Goal: Transaction & Acquisition: Book appointment/travel/reservation

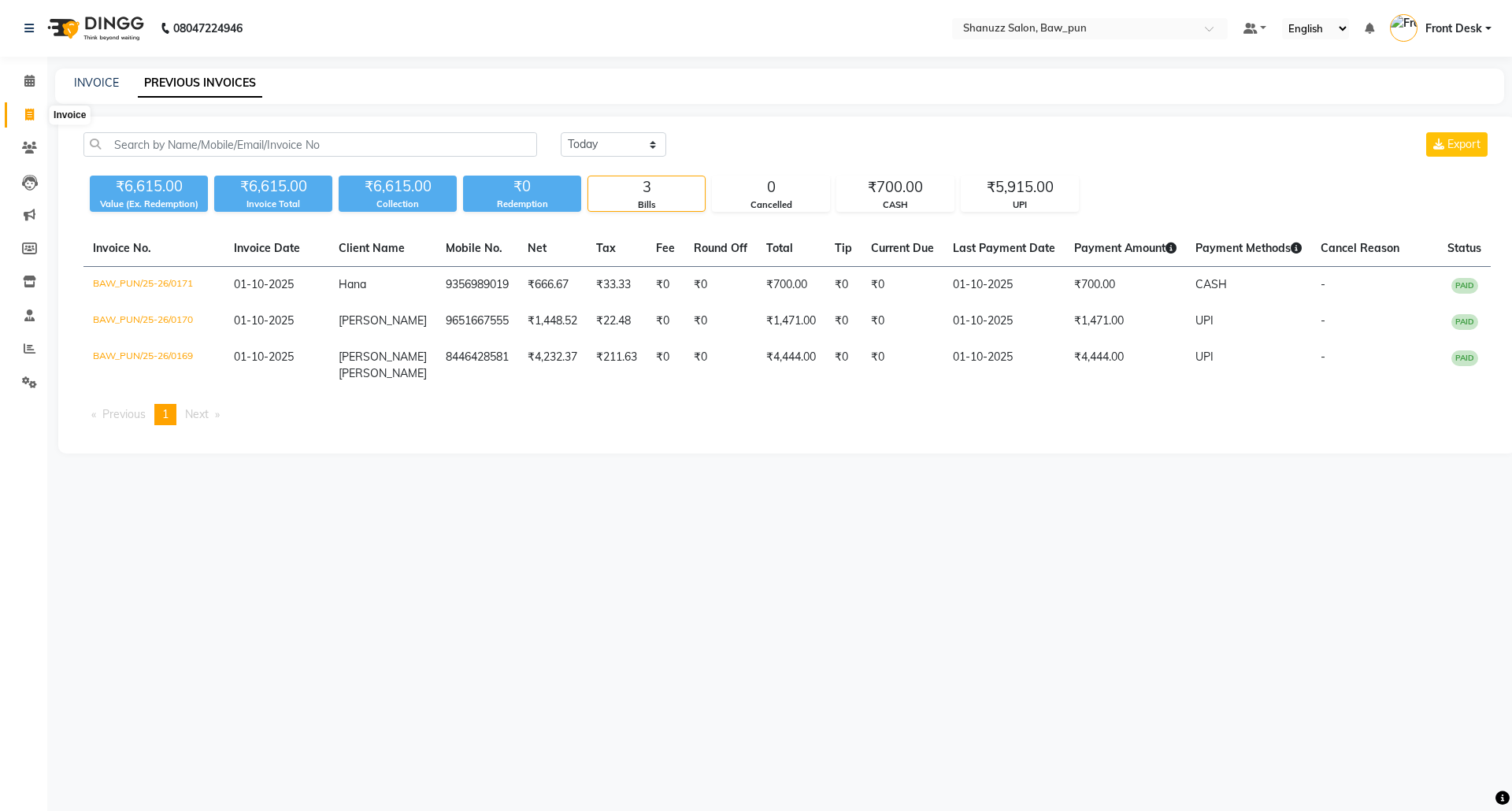
select select "[DATE]"
click at [25, 115] on icon at bounding box center [29, 115] width 9 height 12
select select "service"
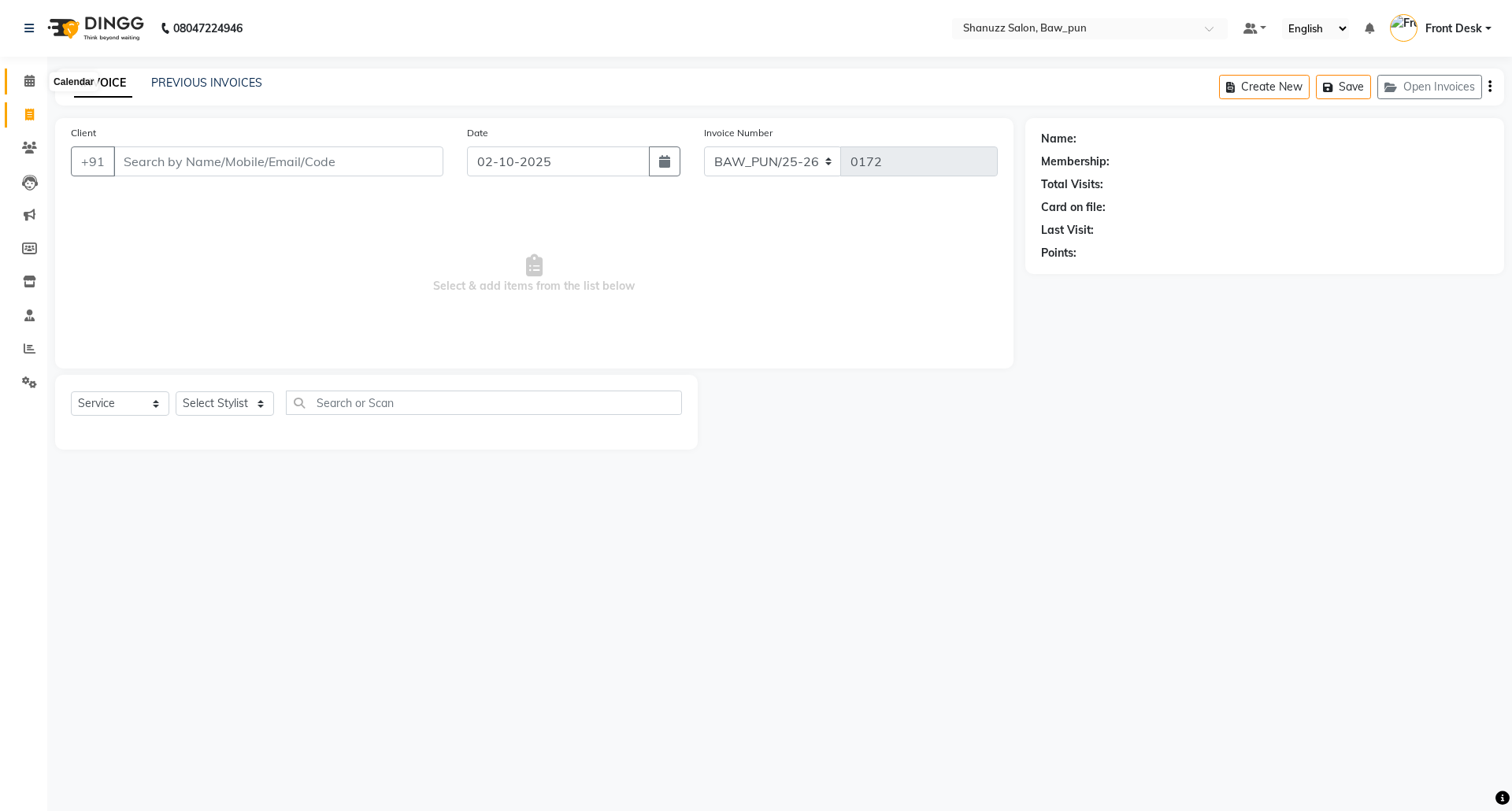
click at [25, 83] on icon at bounding box center [30, 81] width 10 height 12
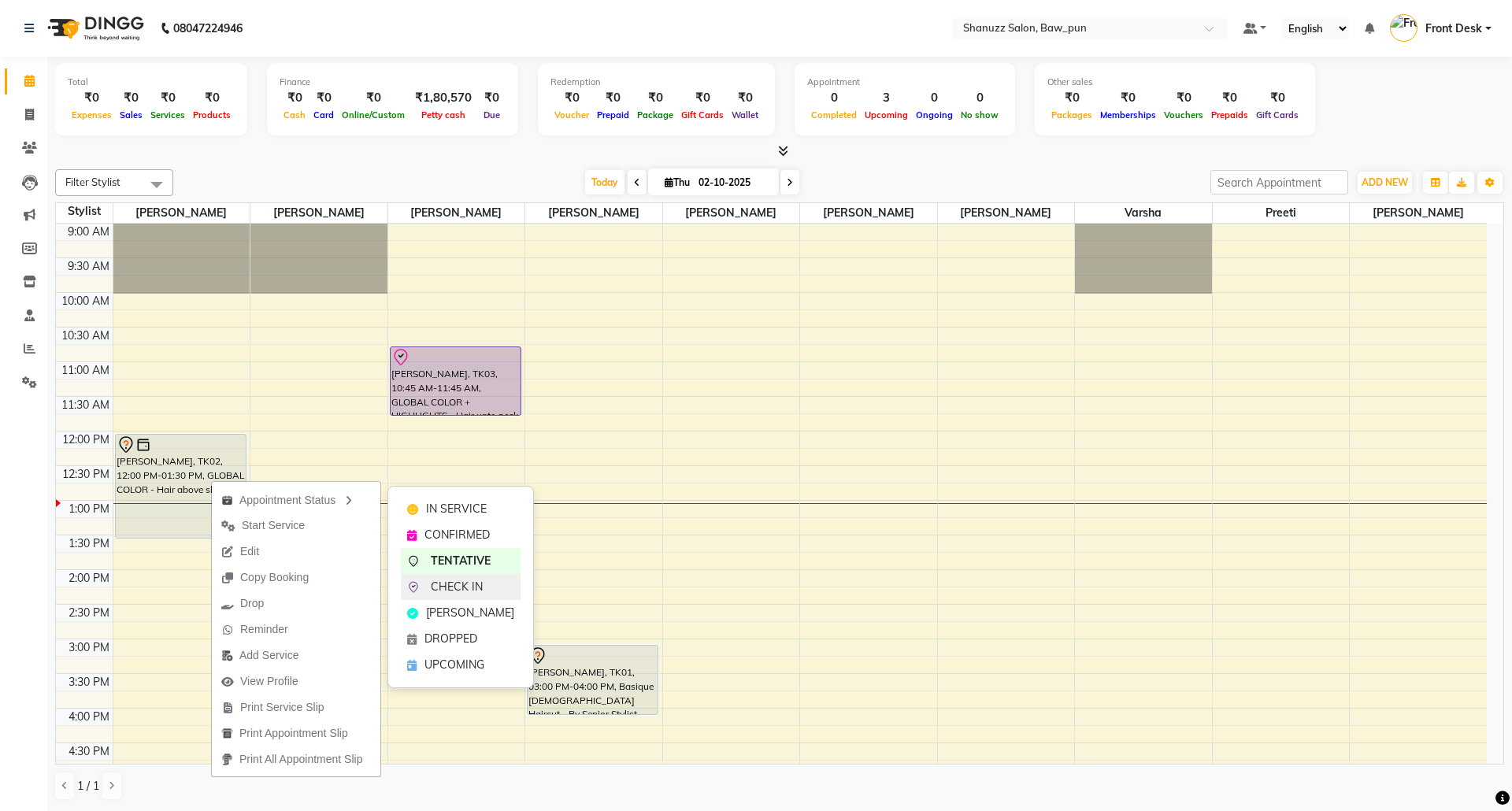
click at [464, 590] on span "CHECK IN" at bounding box center [457, 587] width 52 height 16
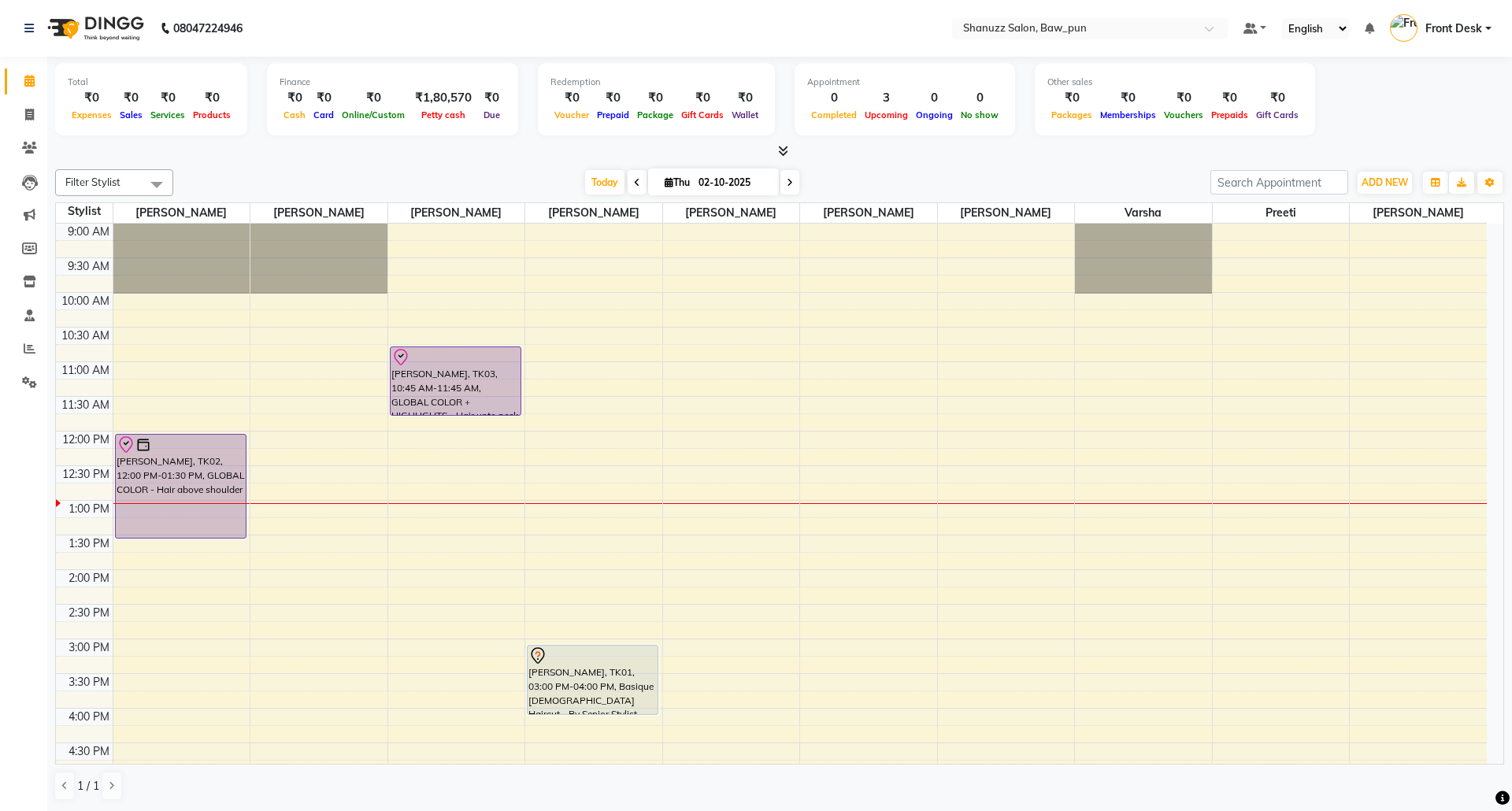
click at [704, 580] on div "9:00 AM 9:30 AM 10:00 AM 10:30 AM 11:00 AM 11:30 AM 12:00 PM 12:30 PM 1:00 PM 1…" at bounding box center [771, 708] width 1431 height 969
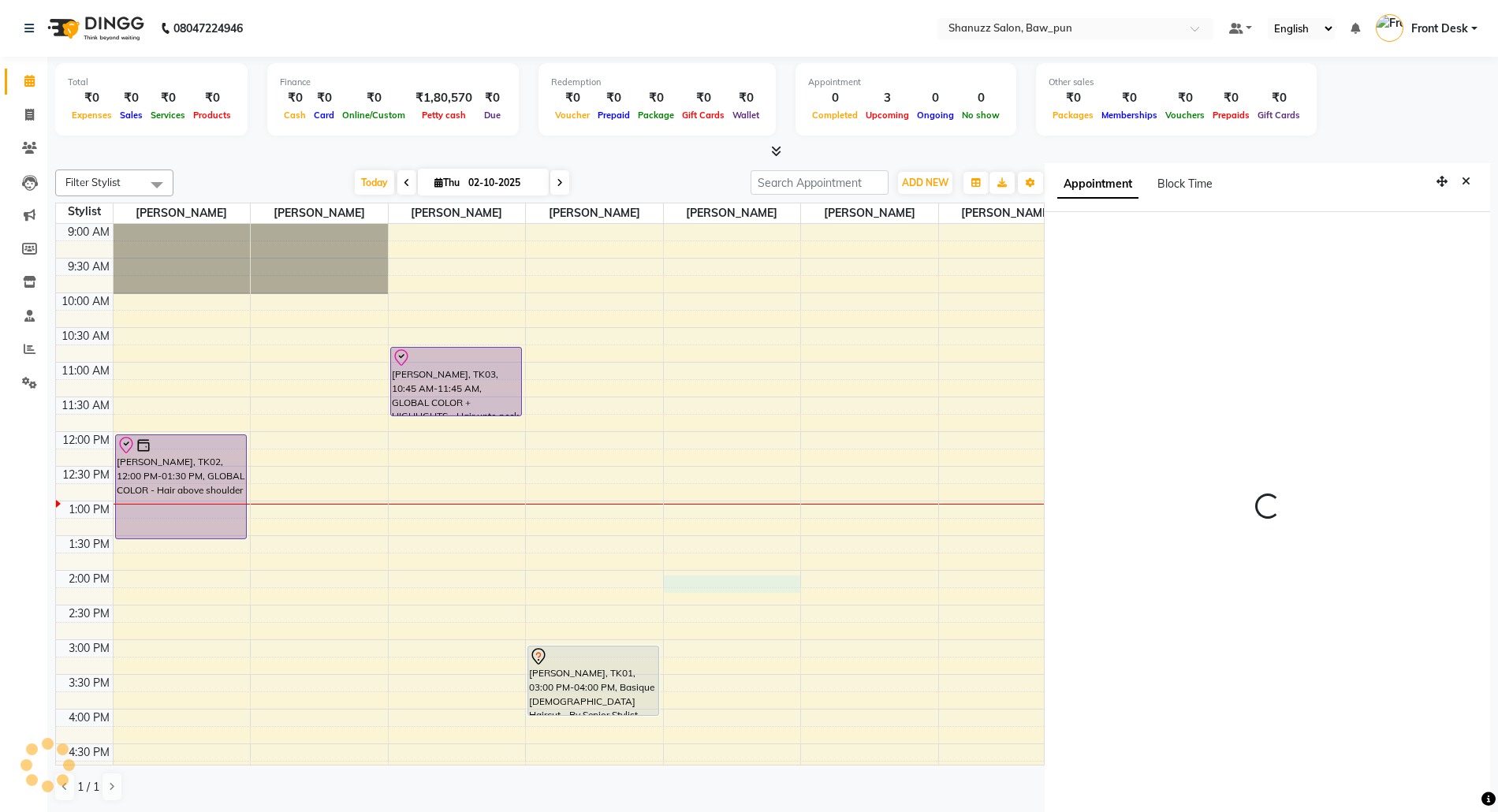
scroll to position [6, 0]
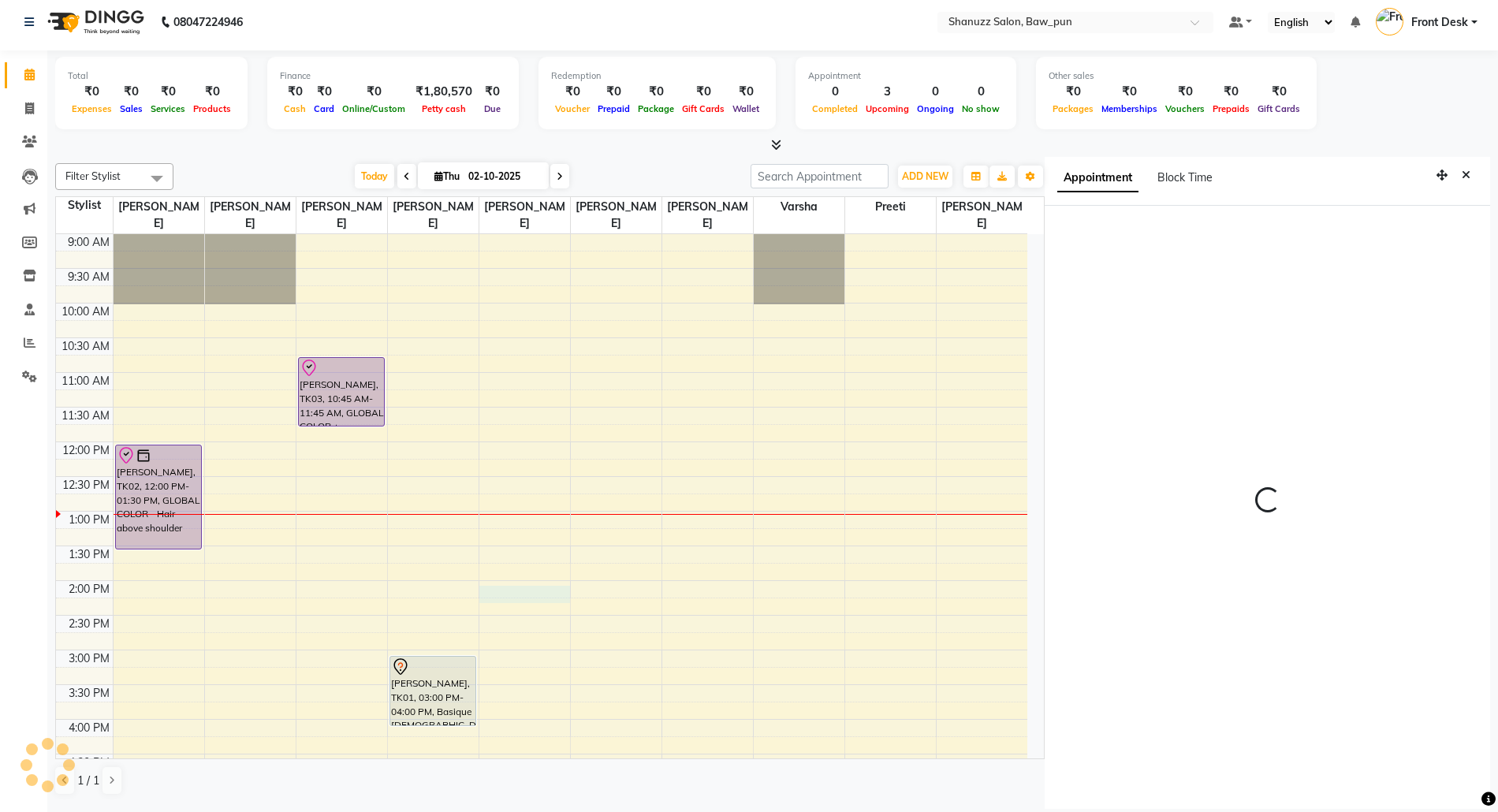
select select "840"
select select "91884"
select select "tentative"
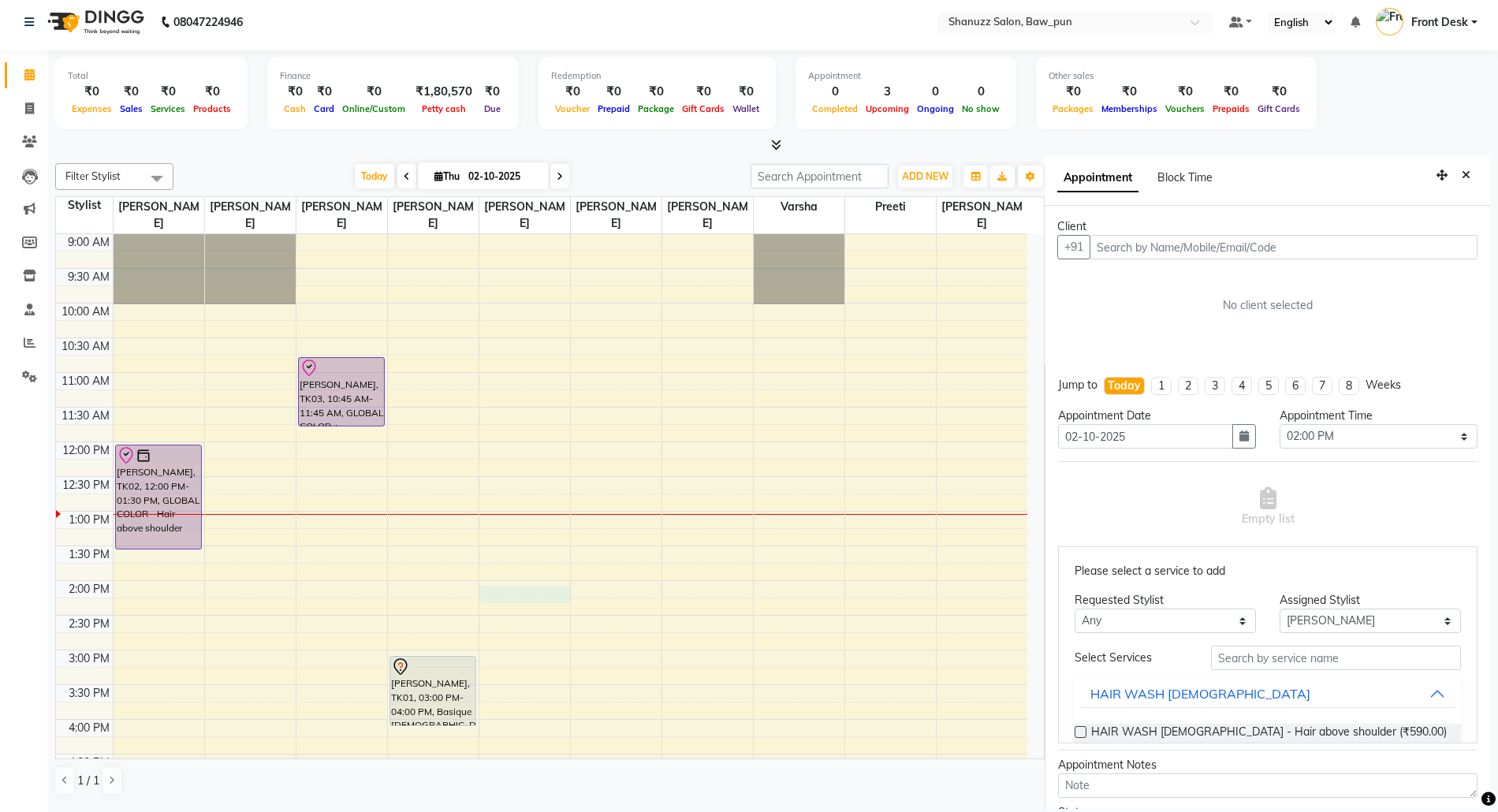
click at [1155, 253] on input "text" at bounding box center [1284, 247] width 388 height 25
type input "9975015063"
click at [1441, 250] on span "Add Client" at bounding box center [1445, 247] width 53 height 15
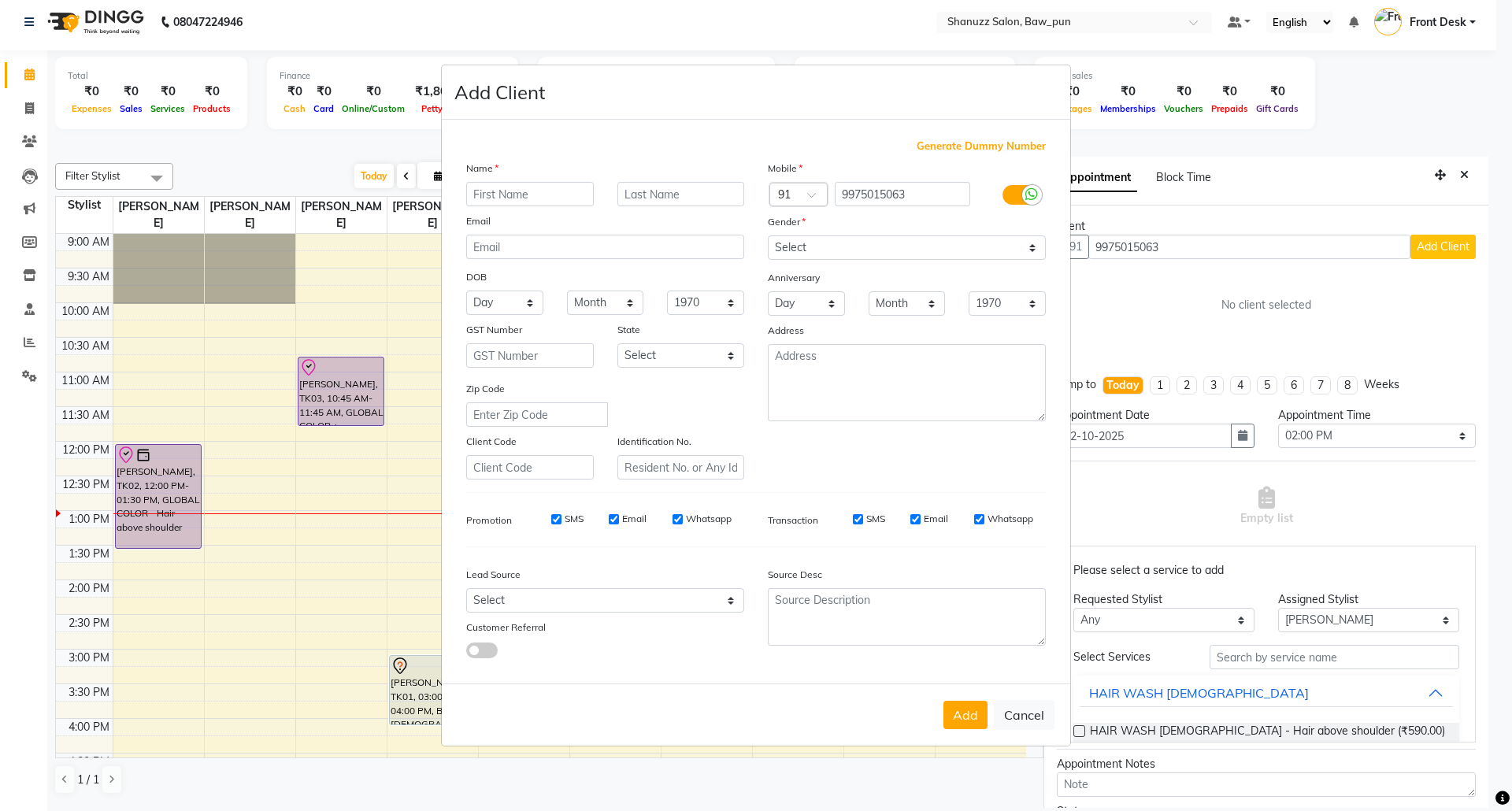
click at [574, 193] on input "text" at bounding box center [529, 194] width 128 height 25
type input "Sanjay"
type input "[PERSON_NAME]"
click at [805, 244] on select "Select [DEMOGRAPHIC_DATA] [DEMOGRAPHIC_DATA] Other Prefer Not To Say" at bounding box center [906, 247] width 278 height 25
select select "[DEMOGRAPHIC_DATA]"
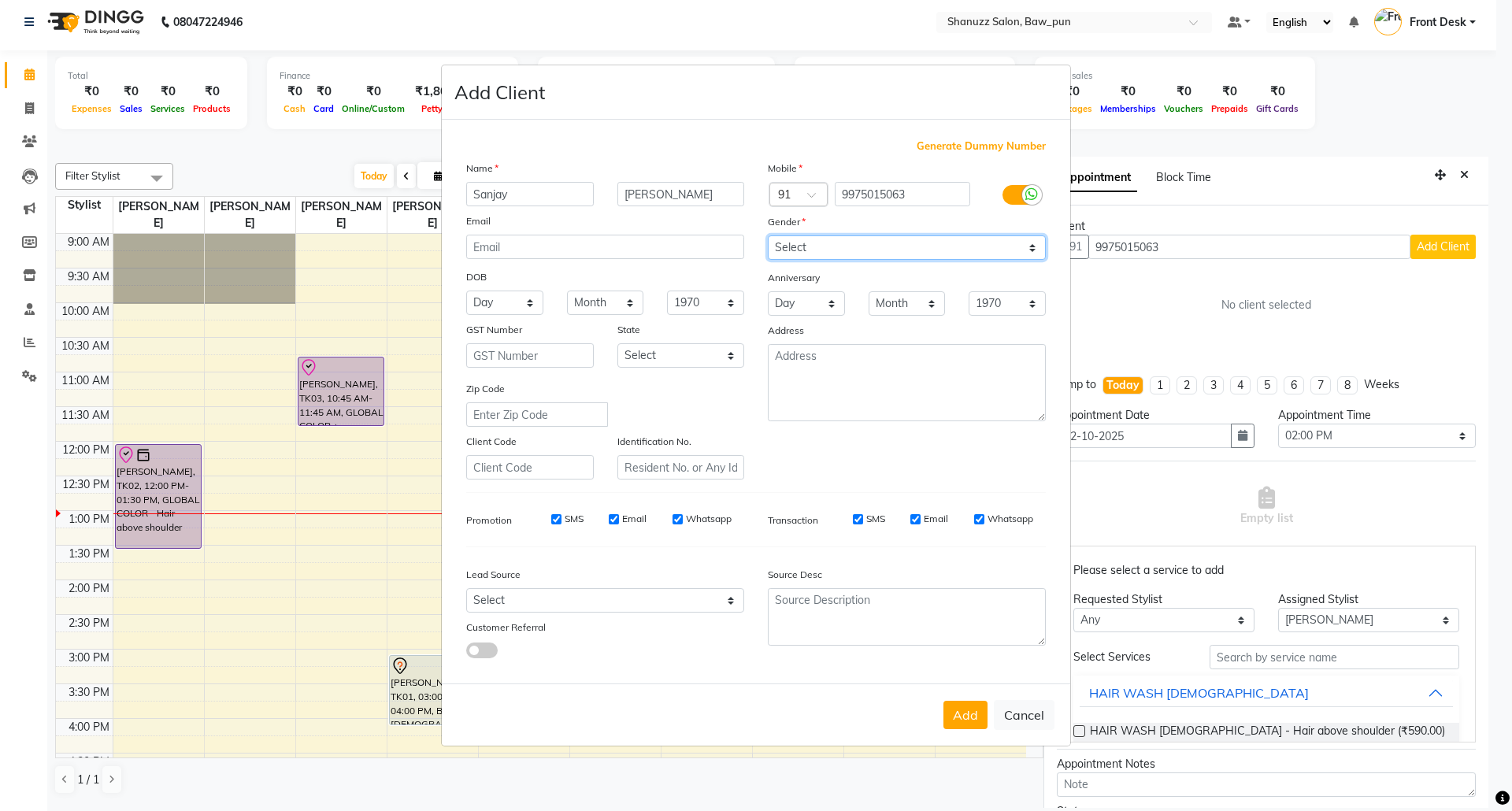
click at [768, 237] on select "Select [DEMOGRAPHIC_DATA] [DEMOGRAPHIC_DATA] Other Prefer Not To Say" at bounding box center [906, 247] width 278 height 25
click at [975, 707] on button "Add" at bounding box center [965, 714] width 44 height 28
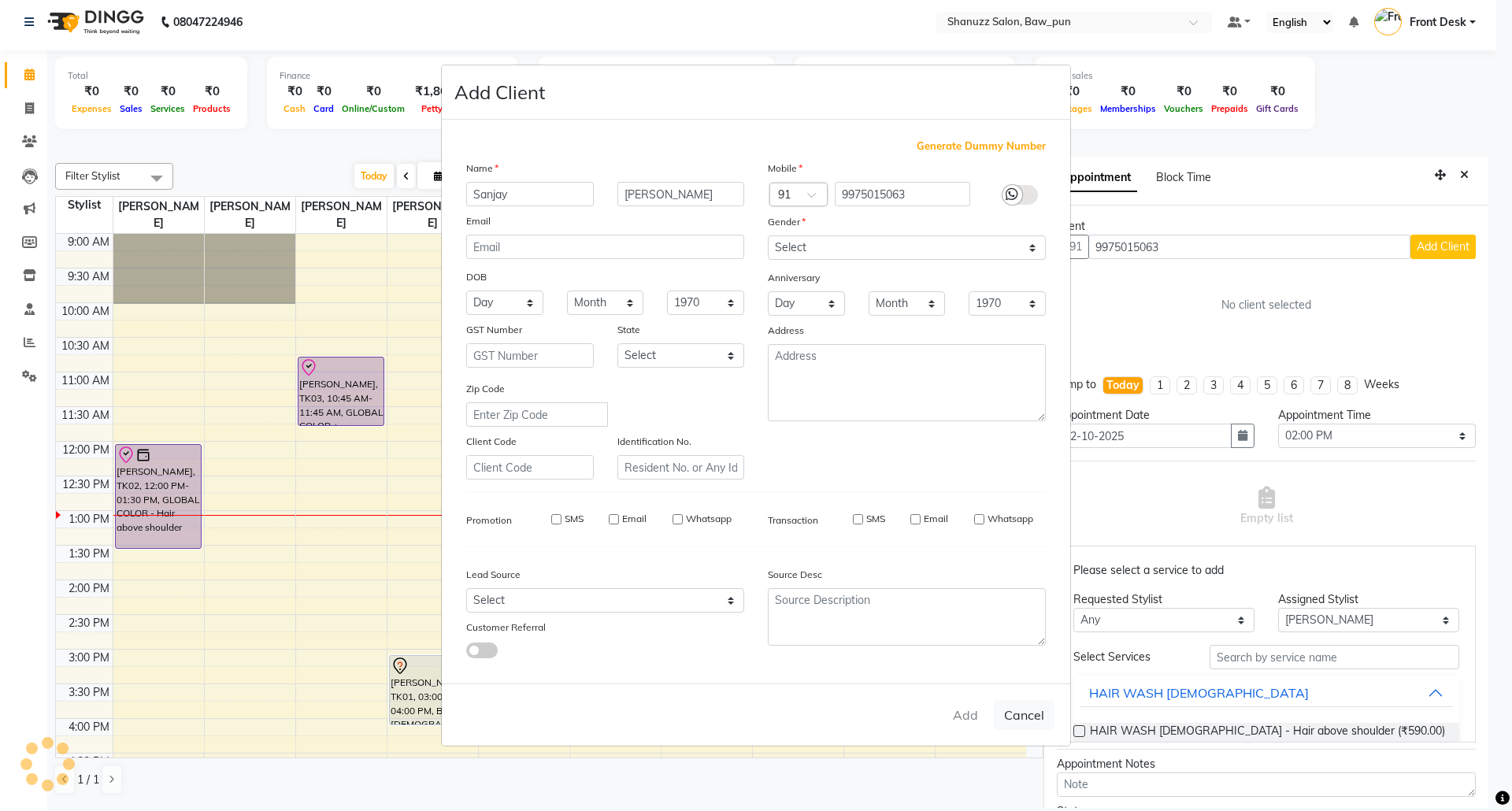
select select
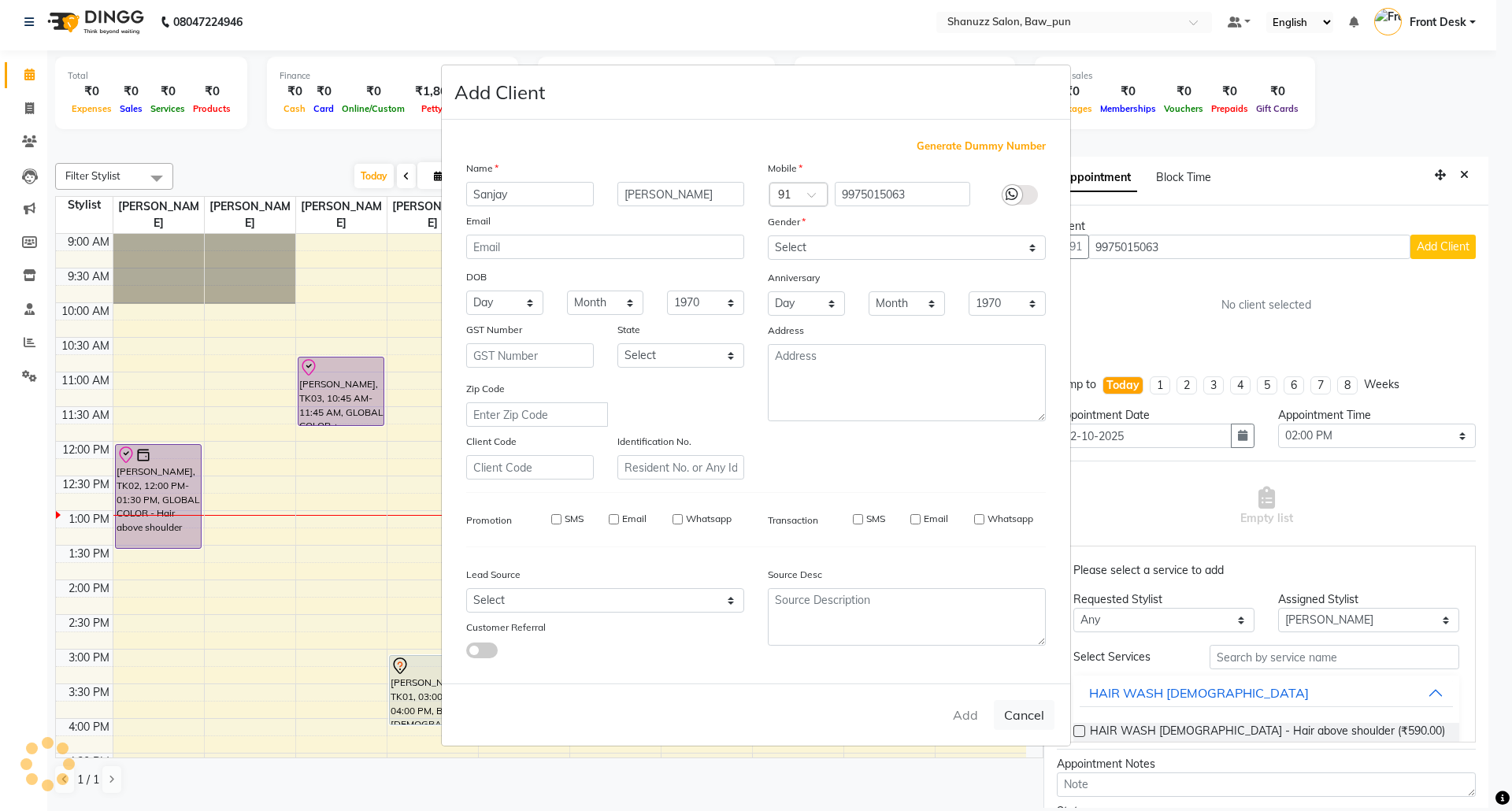
select select
checkbox input "false"
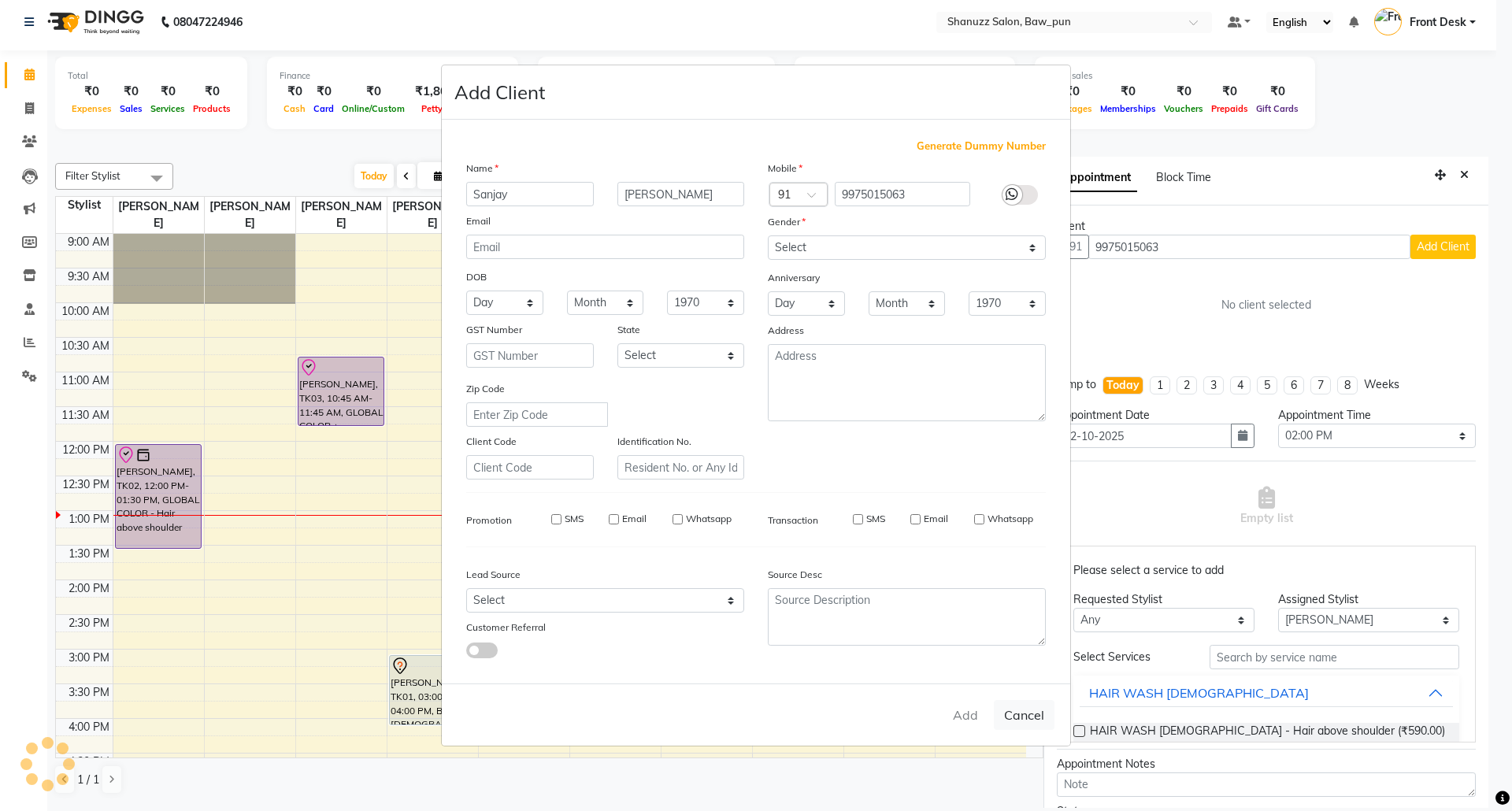
checkbox input "false"
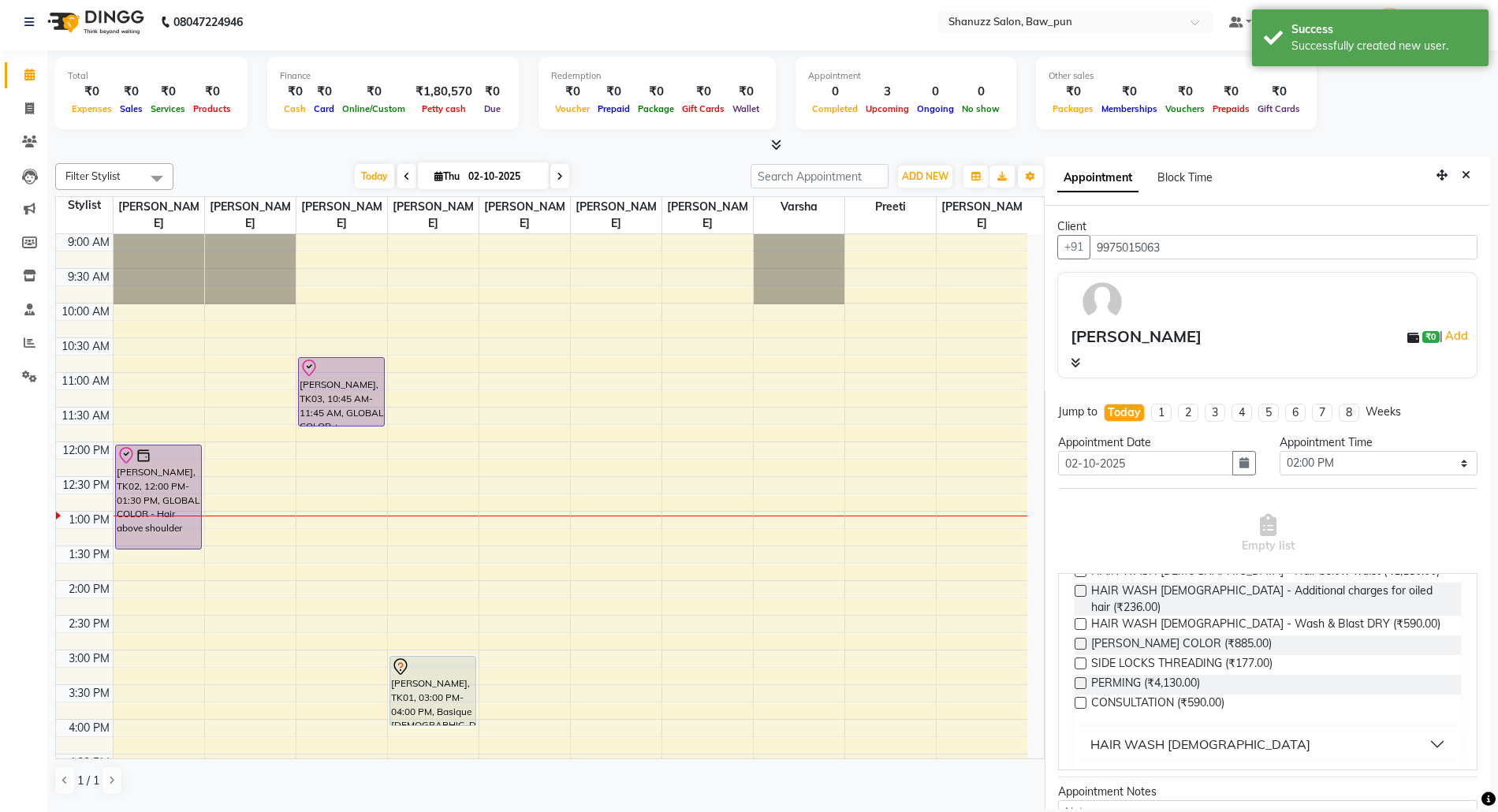
scroll to position [316, 0]
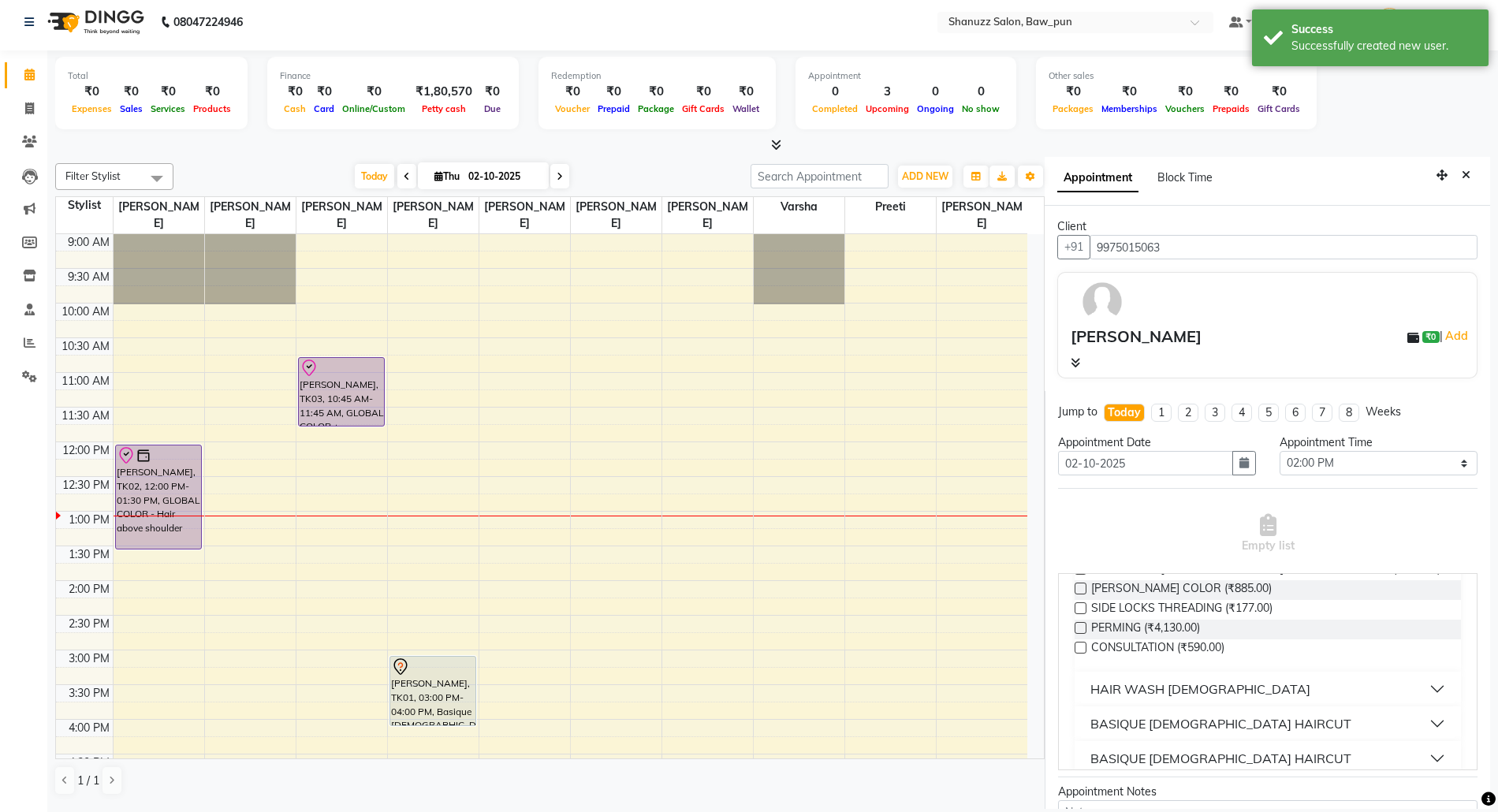
click at [1189, 749] on div "BASIQUE [DEMOGRAPHIC_DATA] HAIRCUT" at bounding box center [1221, 758] width 261 height 19
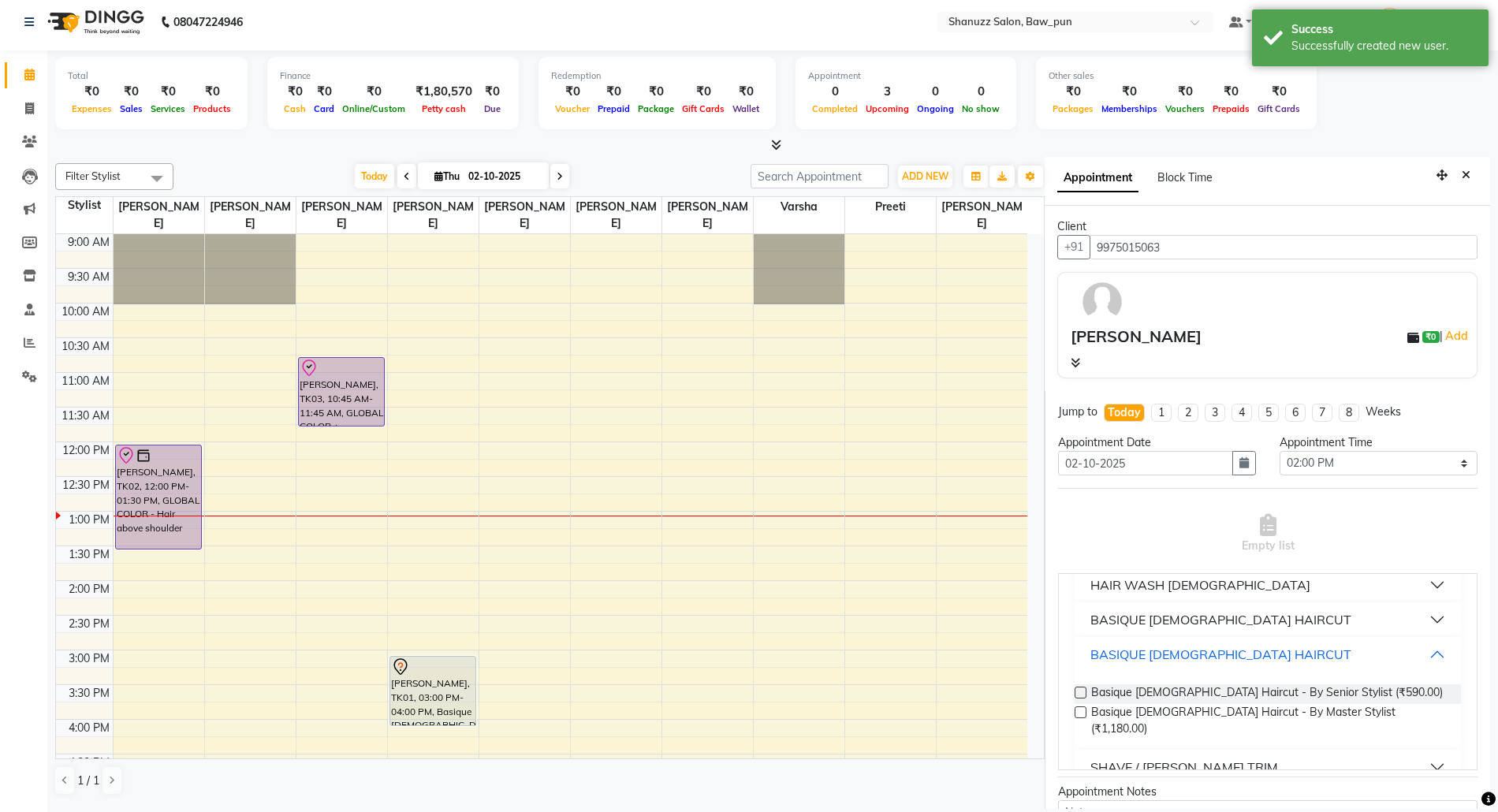
scroll to position [420, 0]
click at [1246, 683] on span "Basique [DEMOGRAPHIC_DATA] Haircut - By Senior Stylist (₹590.00)" at bounding box center [1267, 693] width 352 height 20
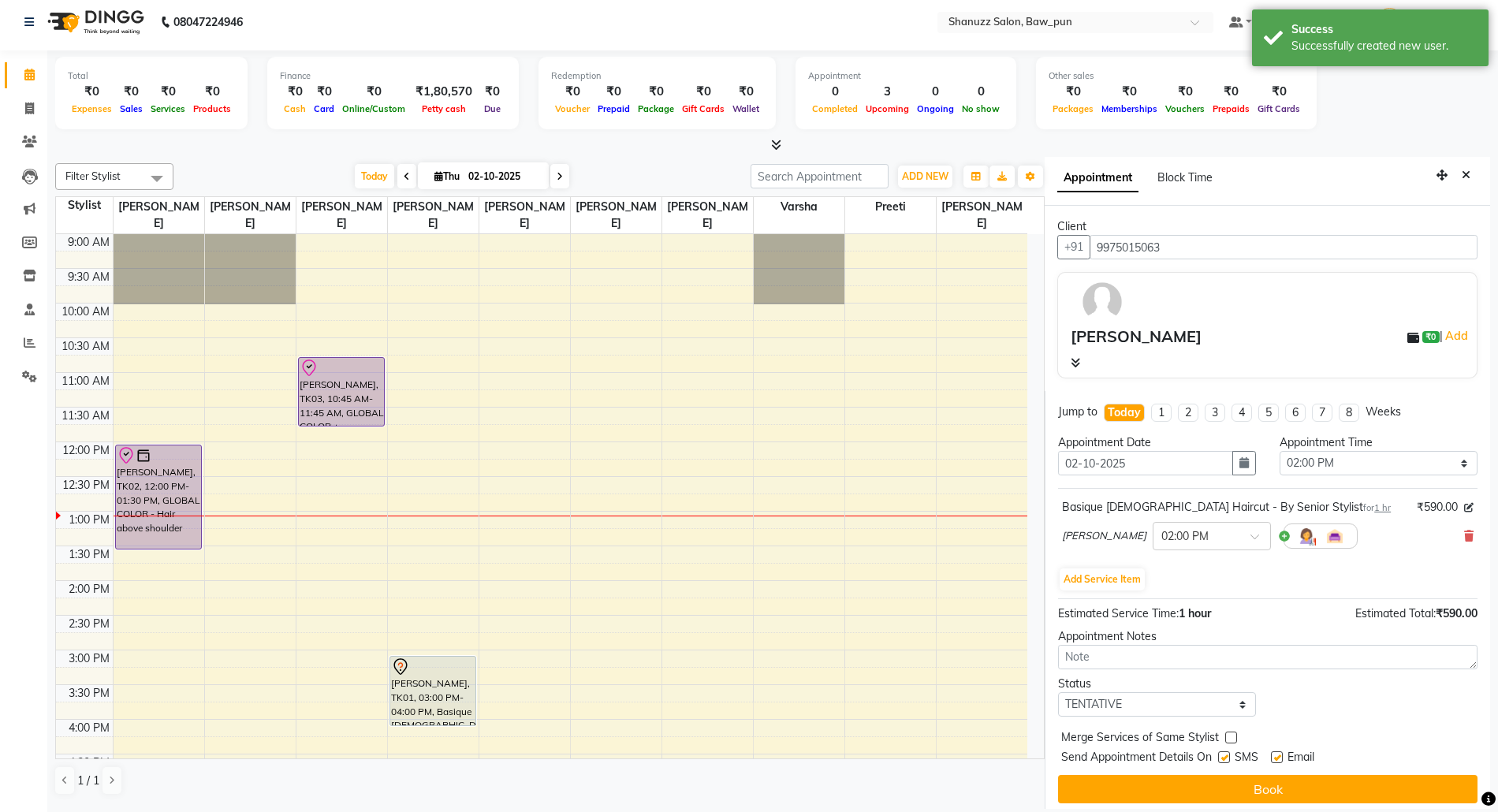
click at [1278, 761] on label at bounding box center [1277, 757] width 12 height 12
click at [1278, 761] on input "checkbox" at bounding box center [1276, 759] width 10 height 10
checkbox input "false"
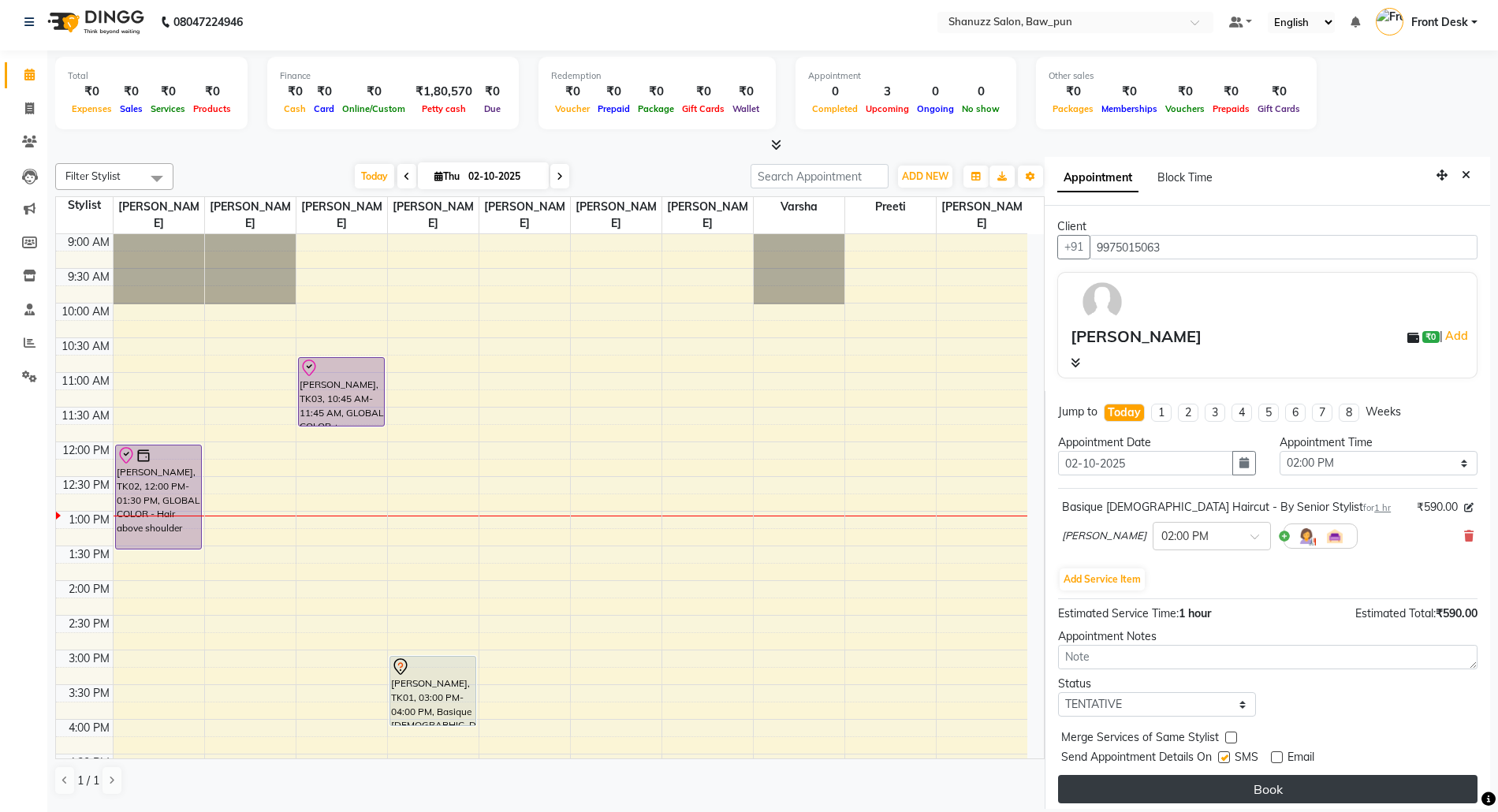
click at [1260, 792] on button "Book" at bounding box center [1267, 789] width 419 height 28
select select "91884"
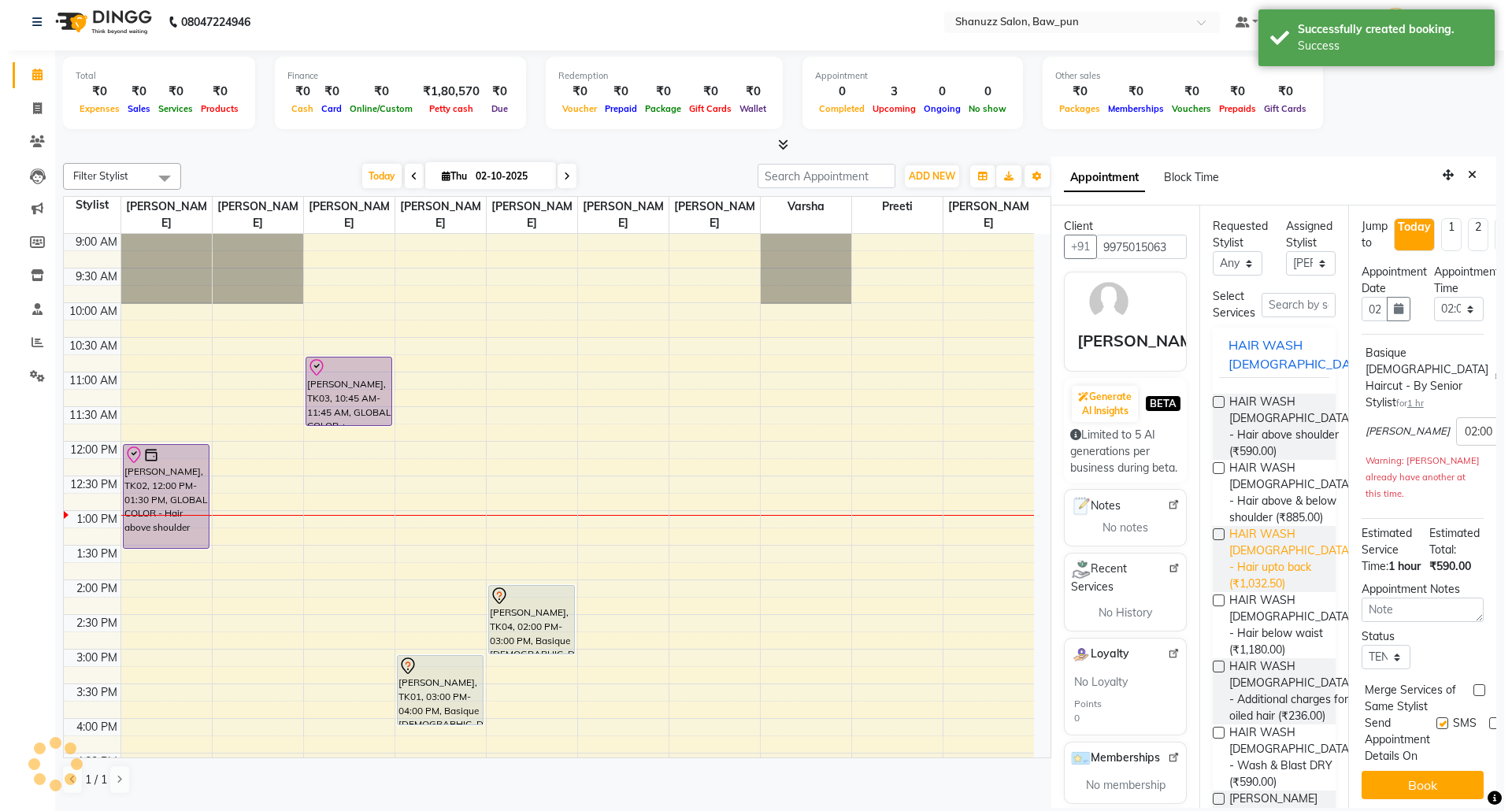
scroll to position [0, 0]
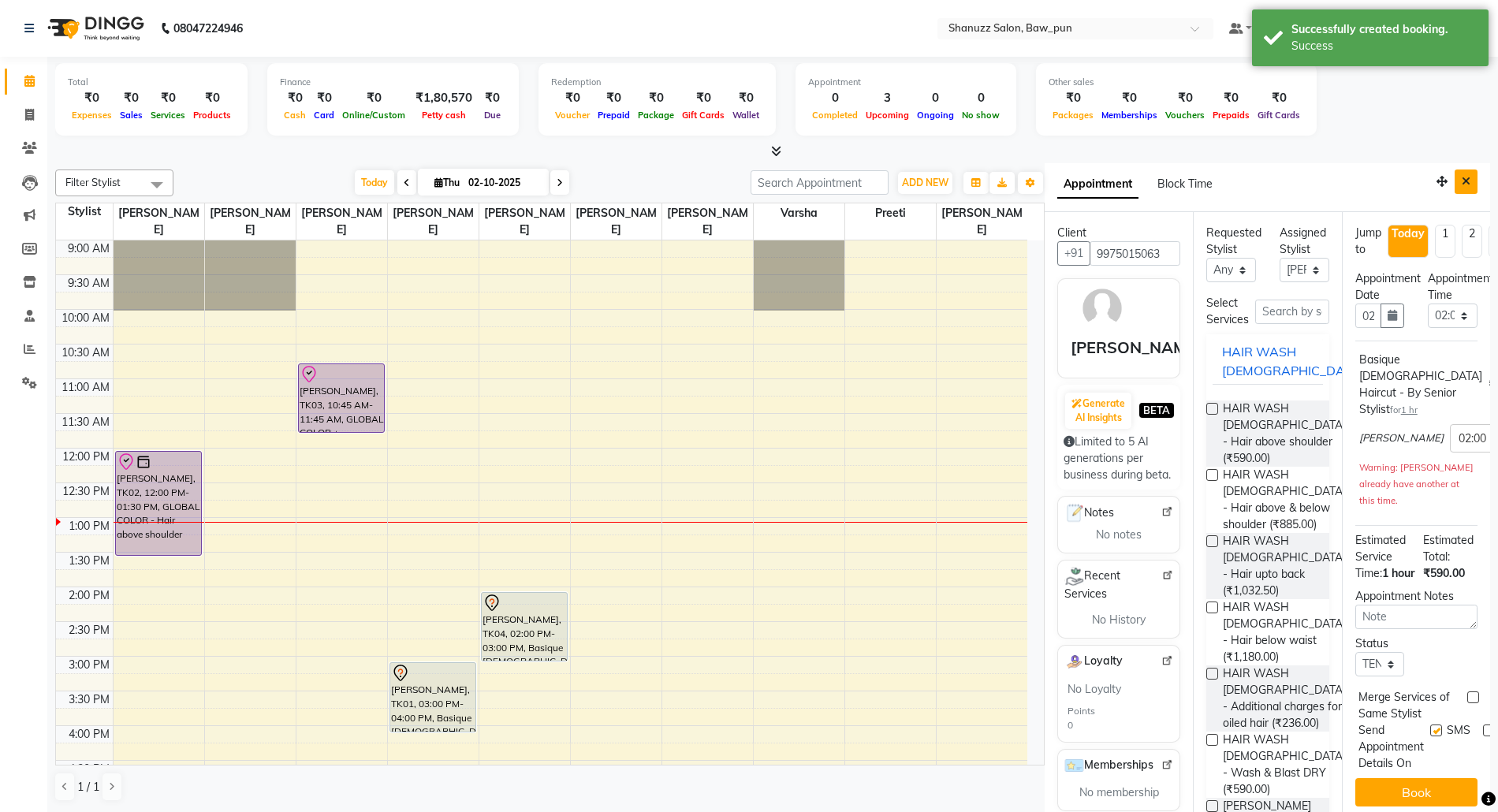
click at [1455, 184] on button "Close" at bounding box center [1465, 182] width 23 height 25
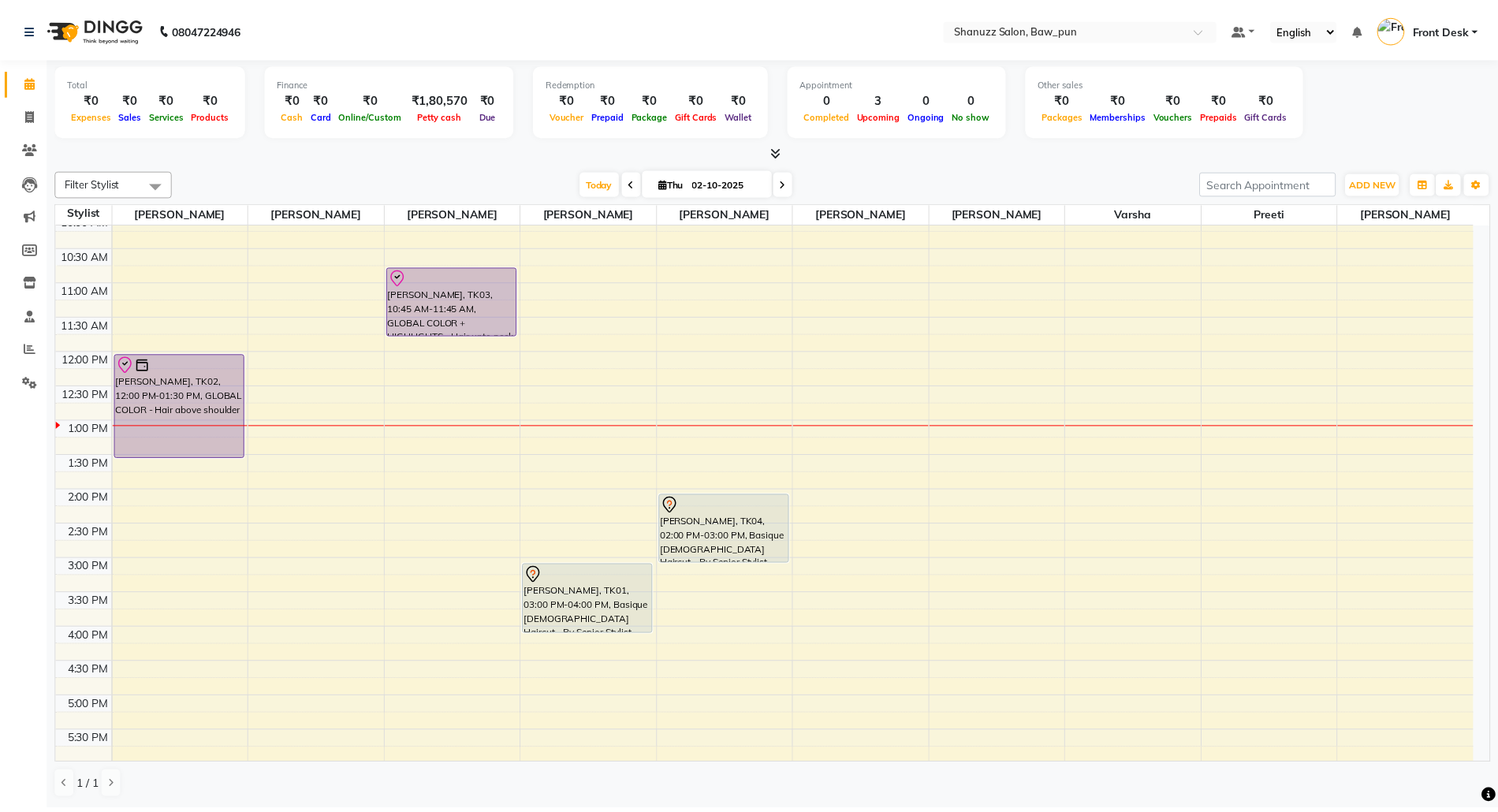
scroll to position [316, 0]
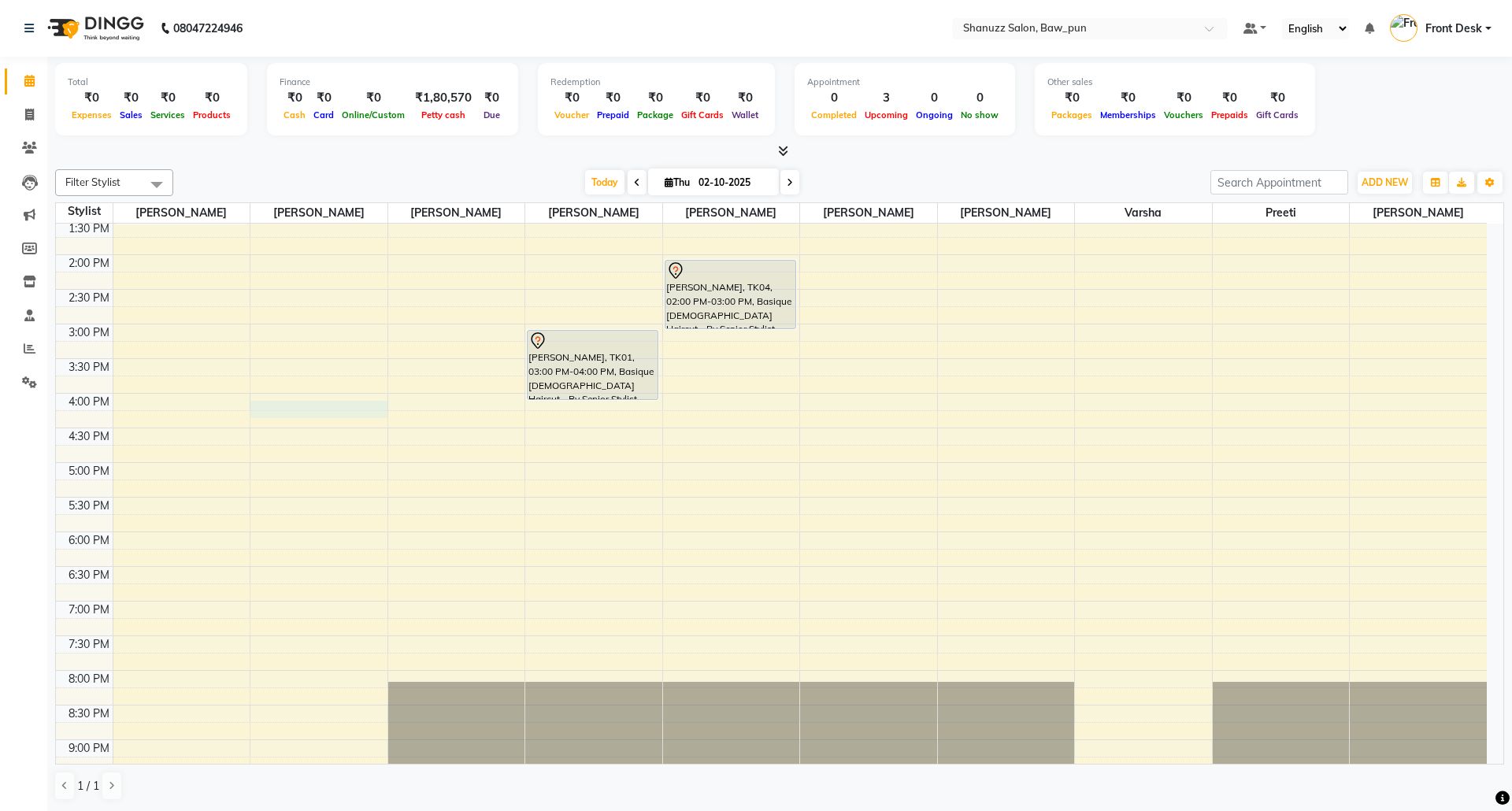
click at [290, 410] on div "9:00 AM 9:30 AM 10:00 AM 10:30 AM 11:00 AM 11:30 AM 12:00 PM 12:30 PM 1:00 PM 1…" at bounding box center [771, 393] width 1431 height 969
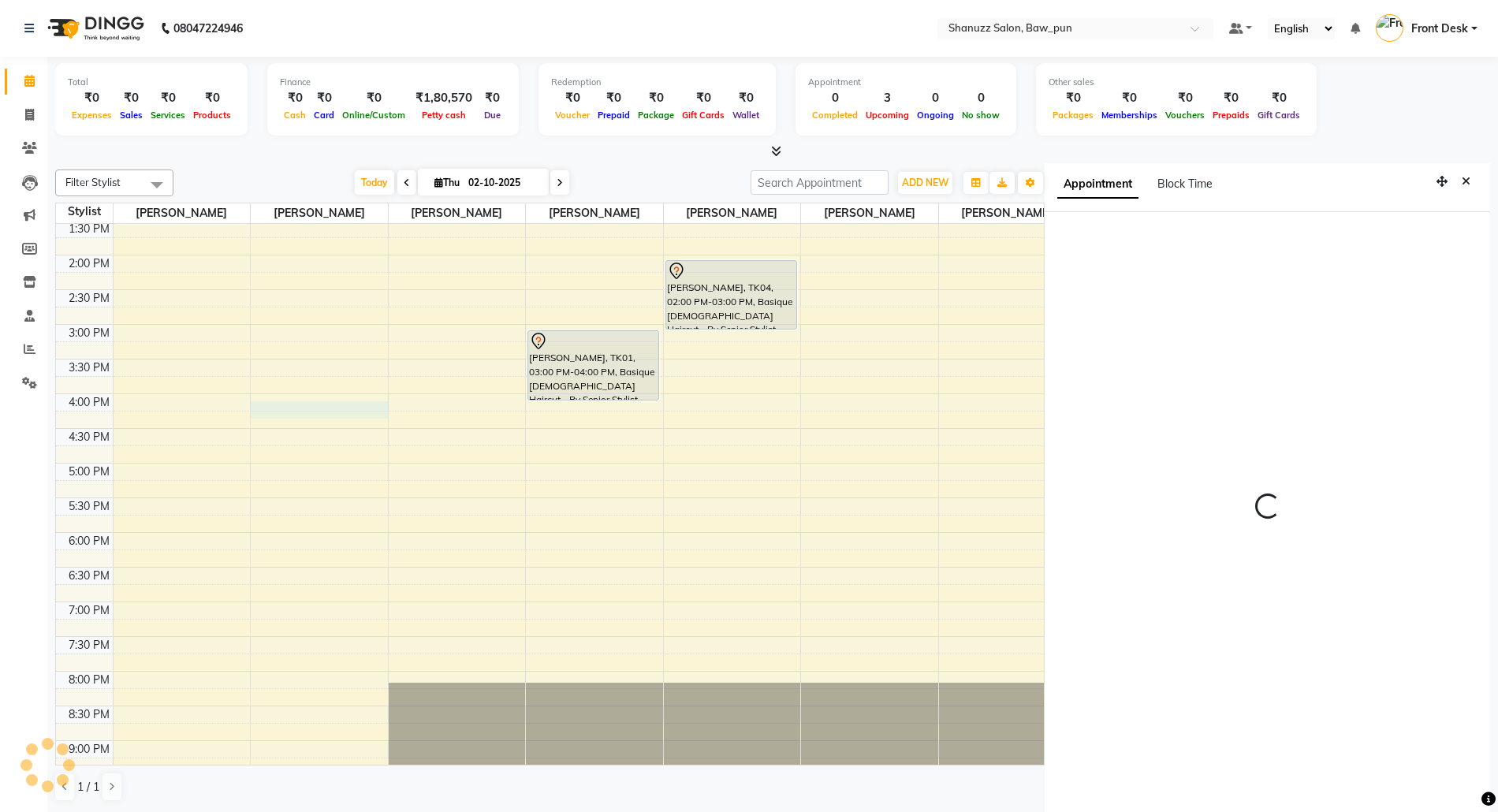
scroll to position [6, 0]
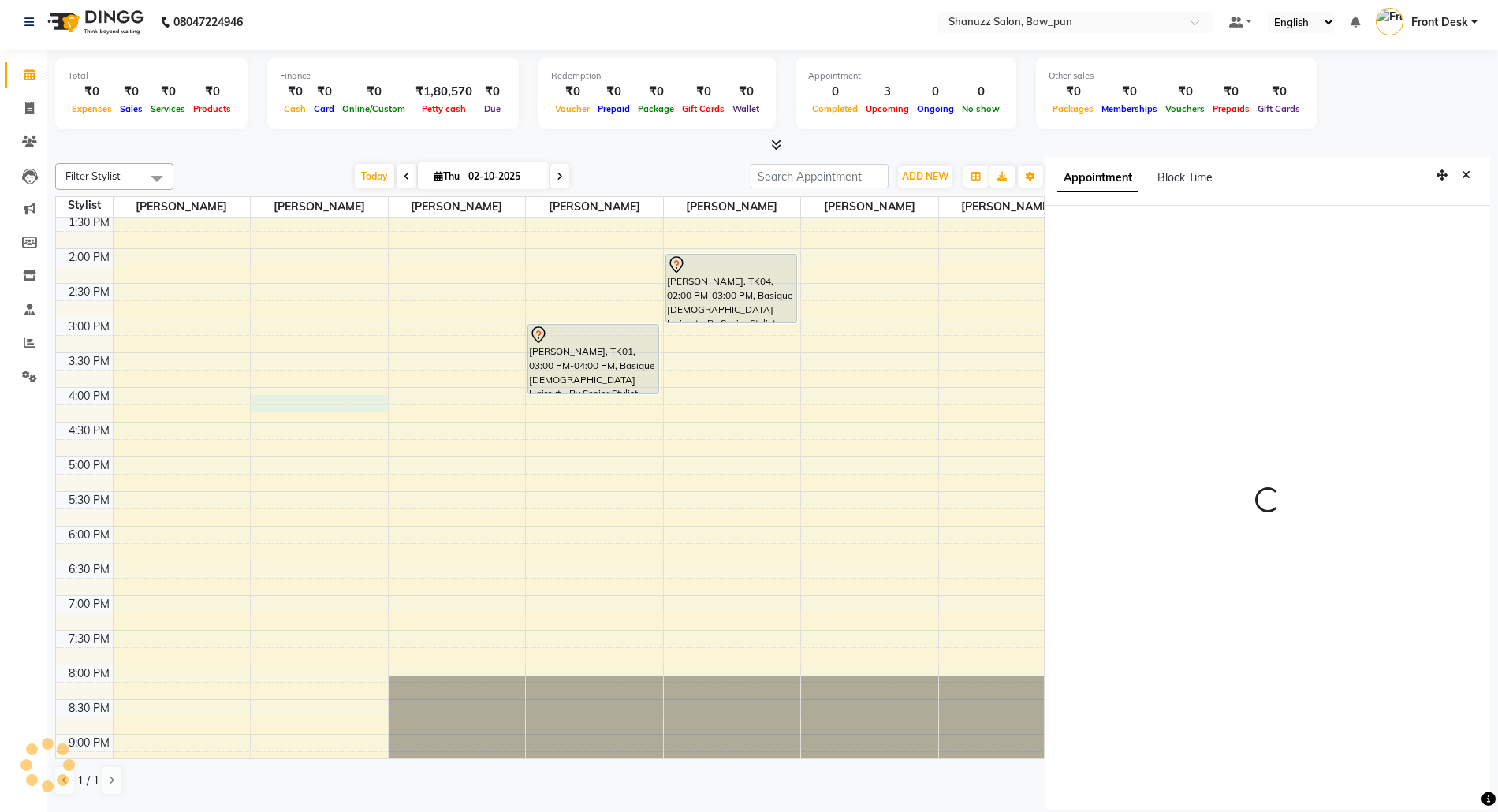
select select "960"
select select "91997"
select select "tentative"
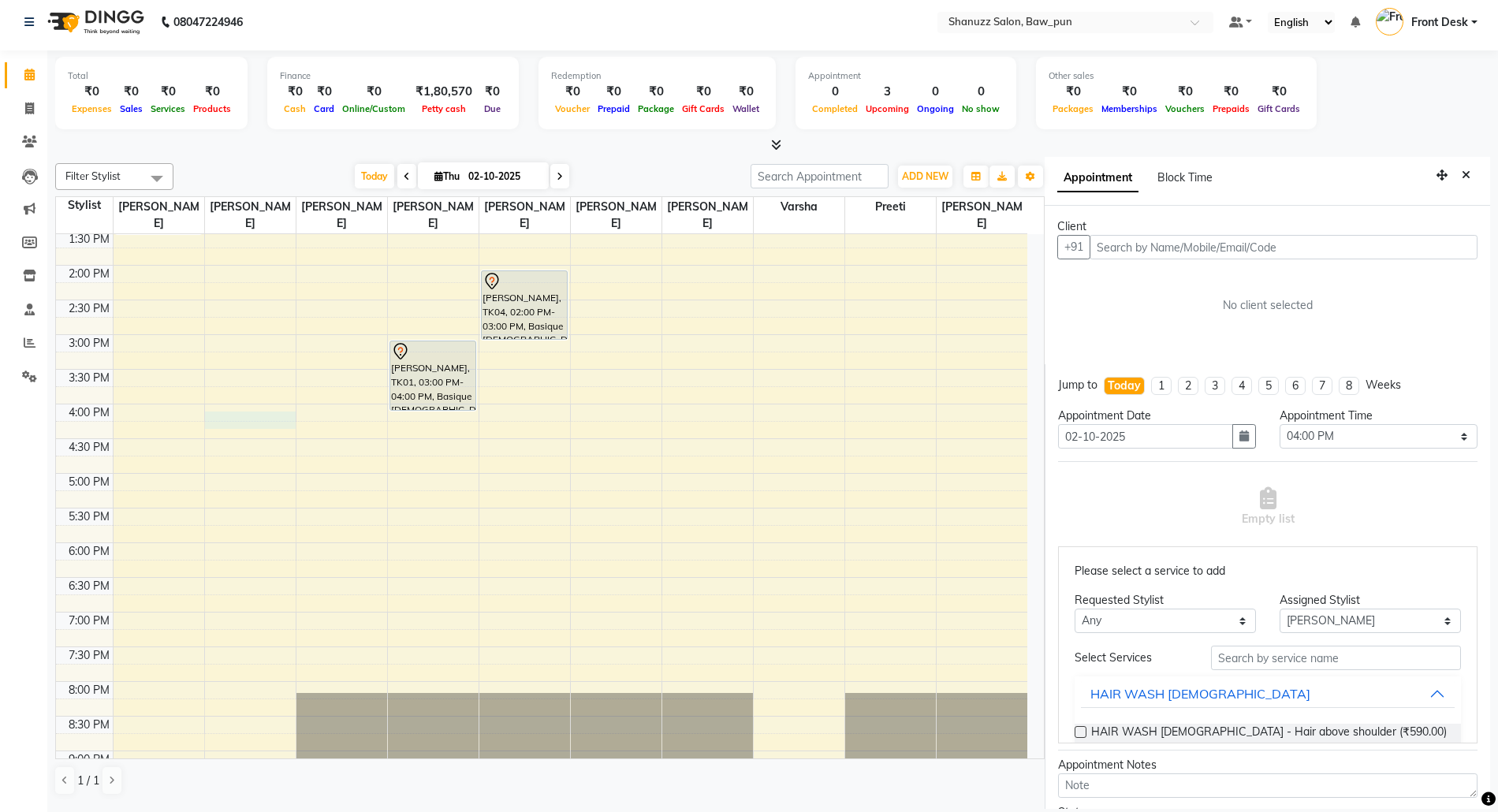
click at [1266, 244] on input "text" at bounding box center [1284, 247] width 388 height 25
type input "9585681328"
click at [1417, 254] on button "Add Client" at bounding box center [1445, 247] width 65 height 25
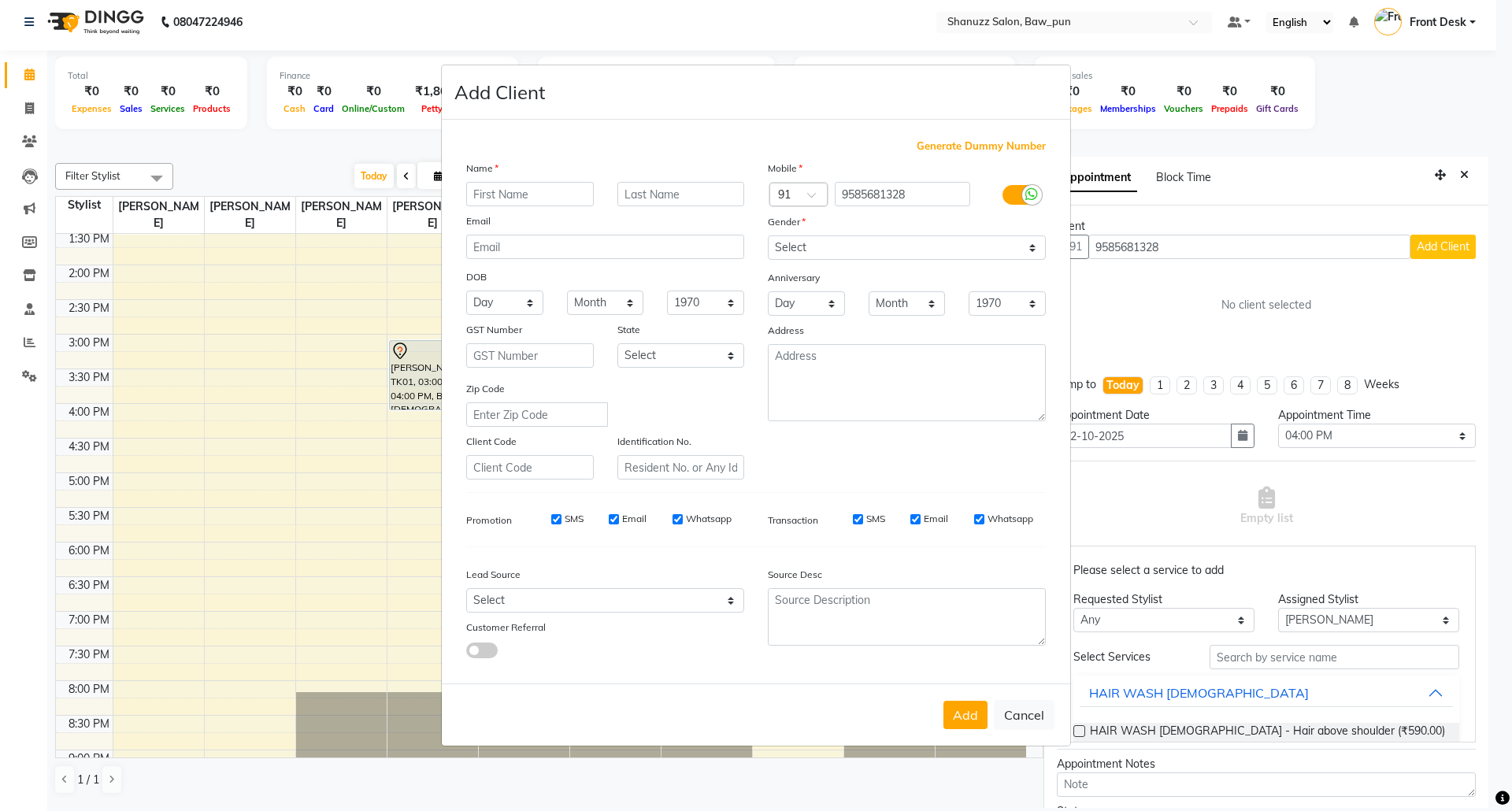
click at [583, 193] on input "text" at bounding box center [529, 194] width 128 height 25
type input "Pooja"
type input "[PERSON_NAME]"
click at [849, 247] on select "Select [DEMOGRAPHIC_DATA] [DEMOGRAPHIC_DATA] Other Prefer Not To Say" at bounding box center [906, 247] width 278 height 25
click at [768, 237] on select "Select [DEMOGRAPHIC_DATA] [DEMOGRAPHIC_DATA] Other Prefer Not To Say" at bounding box center [906, 247] width 278 height 25
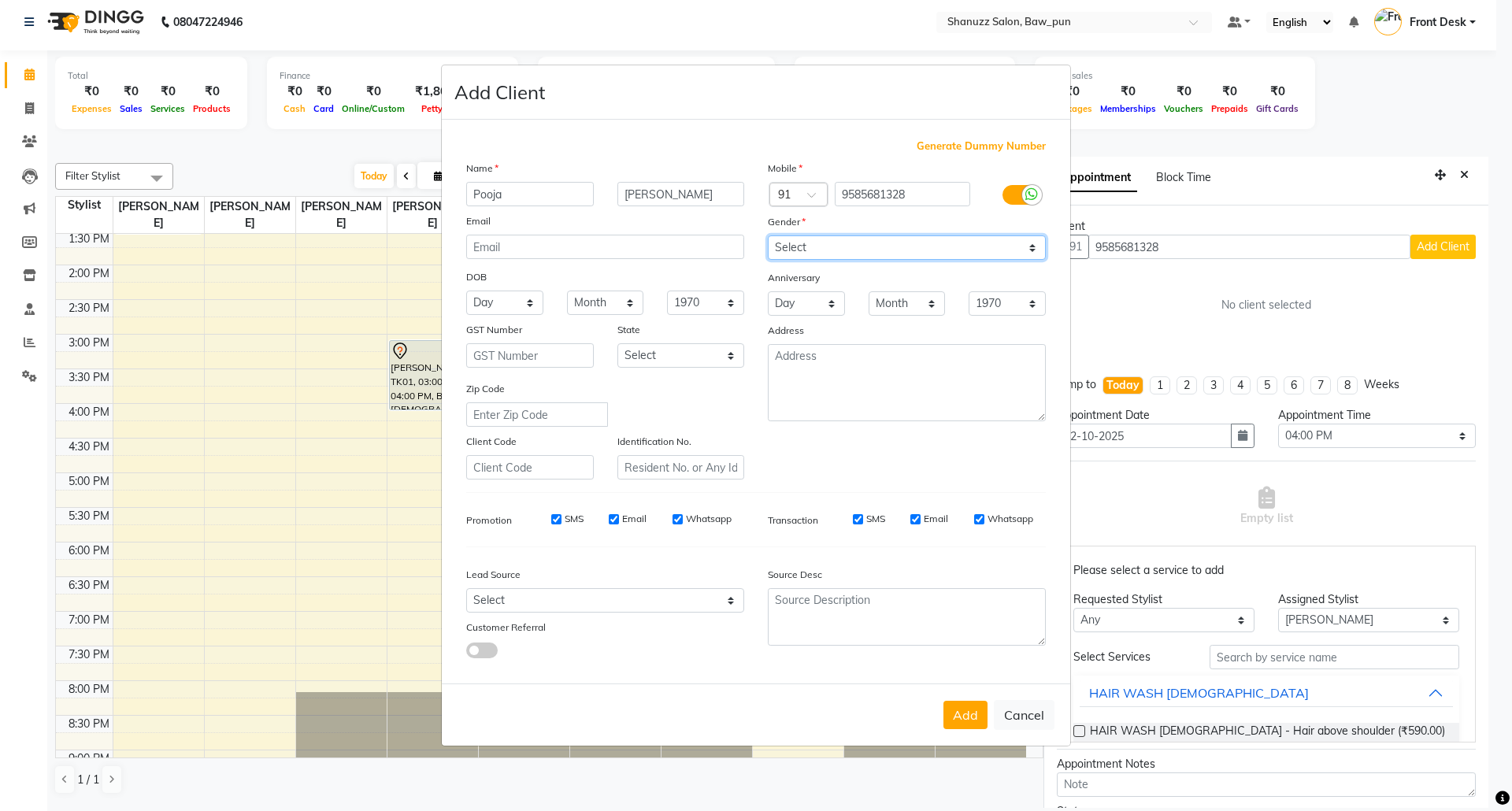
click at [821, 247] on select "Select [DEMOGRAPHIC_DATA] [DEMOGRAPHIC_DATA] Other Prefer Not To Say" at bounding box center [906, 247] width 278 height 25
select select "[DEMOGRAPHIC_DATA]"
click at [768, 237] on select "Select [DEMOGRAPHIC_DATA] [DEMOGRAPHIC_DATA] Other Prefer Not To Say" at bounding box center [906, 247] width 278 height 25
click at [962, 717] on button "Add" at bounding box center [965, 714] width 44 height 28
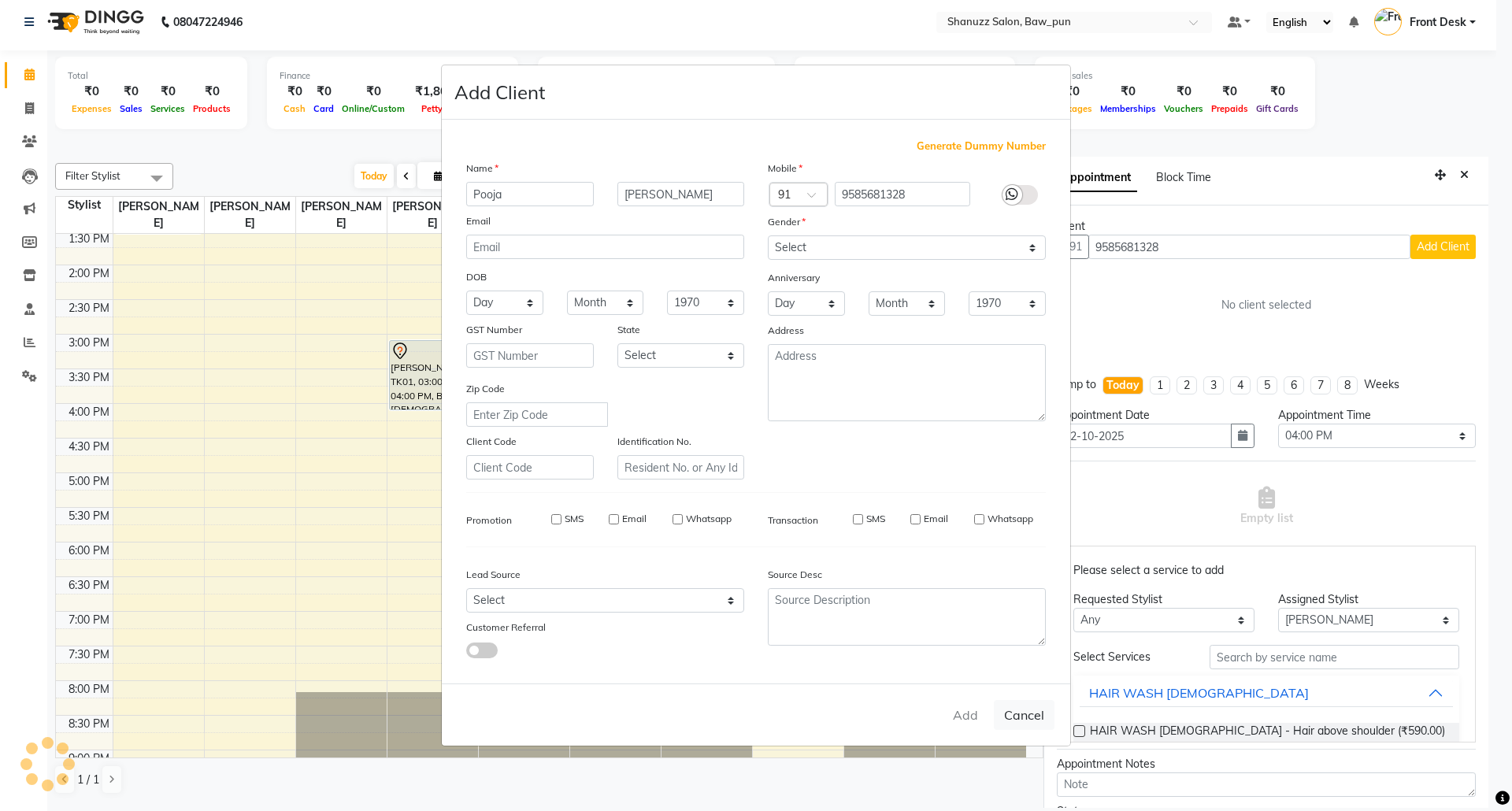
select select
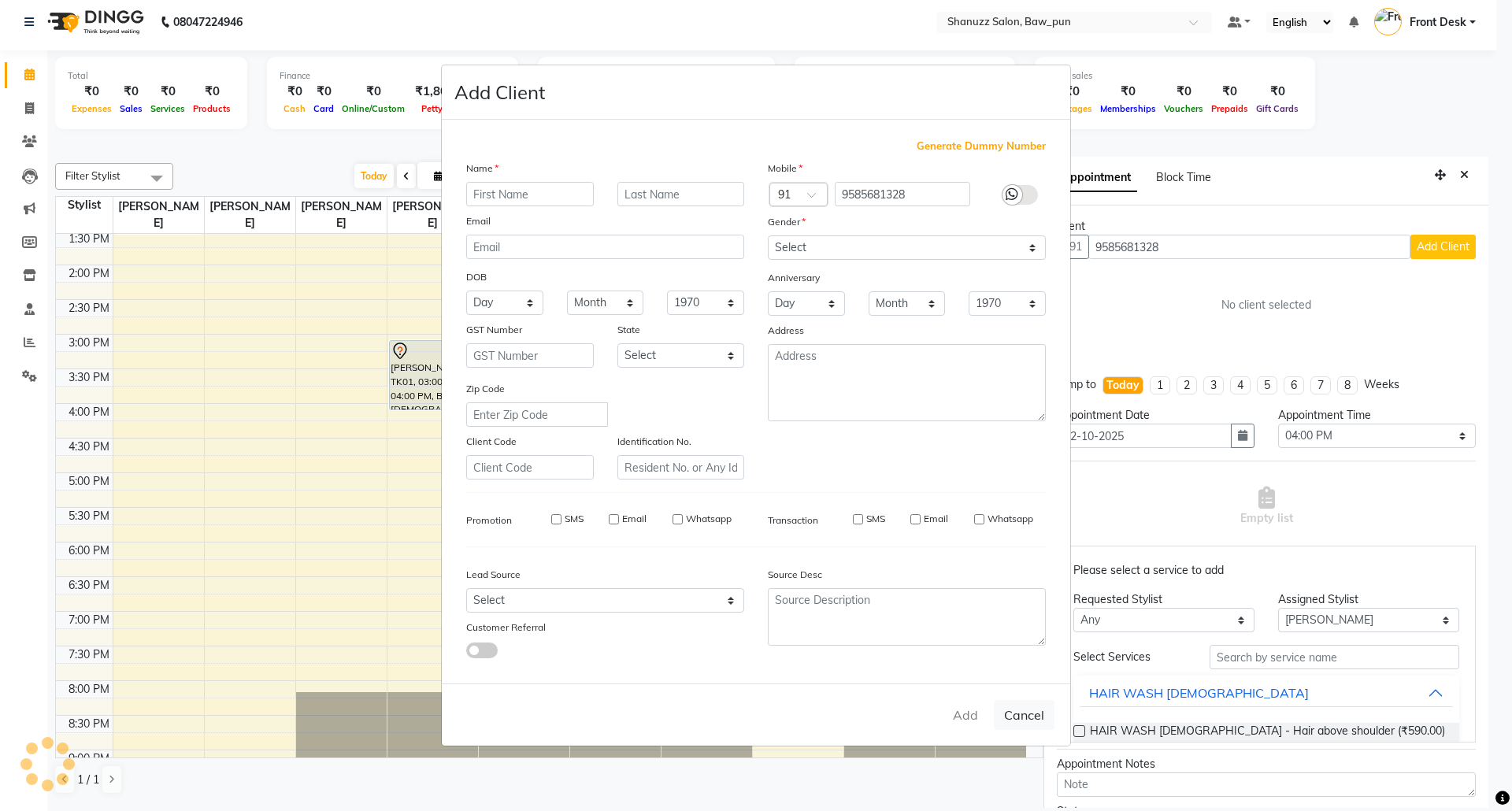
select select
checkbox input "false"
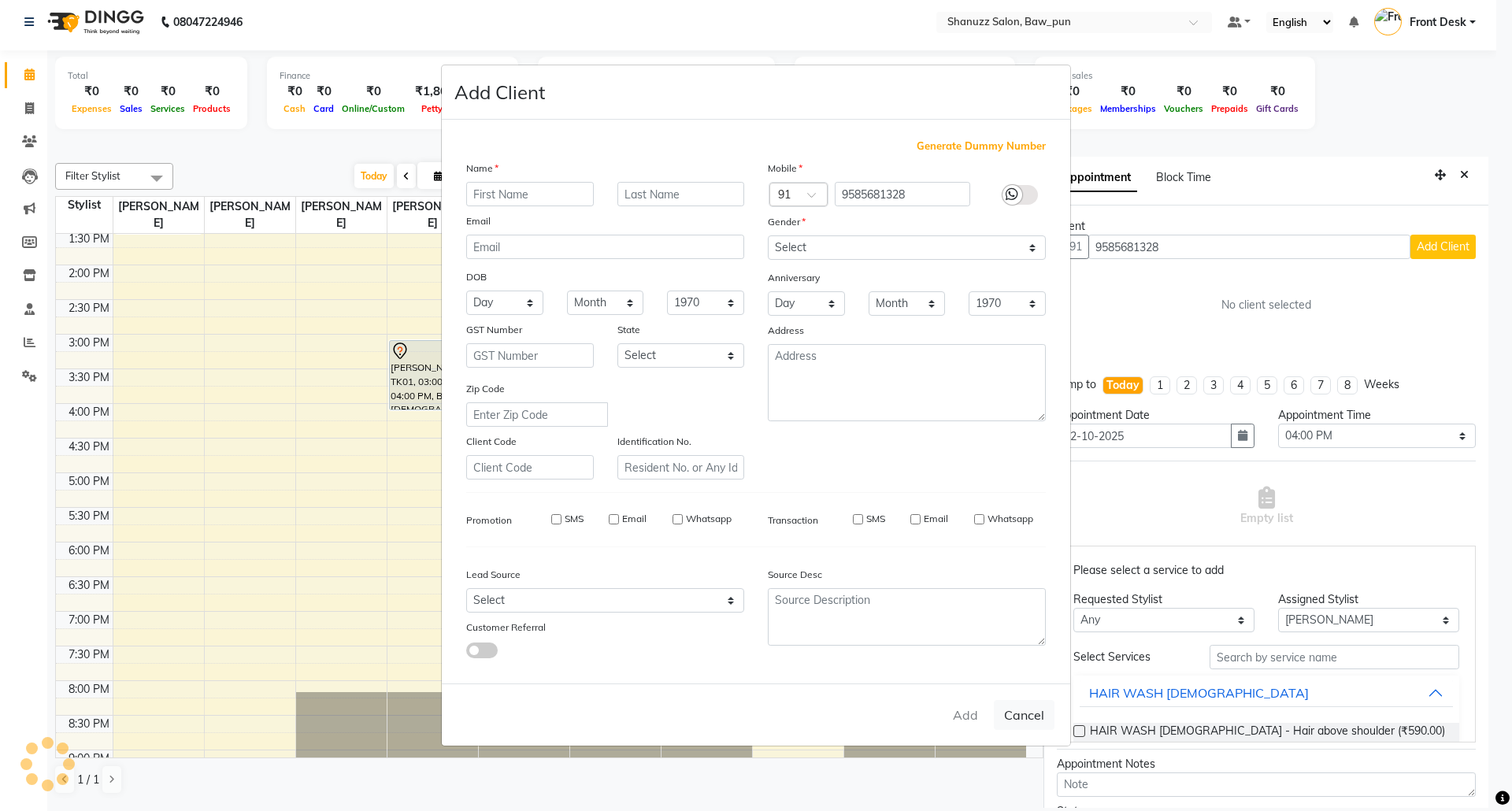
checkbox input "false"
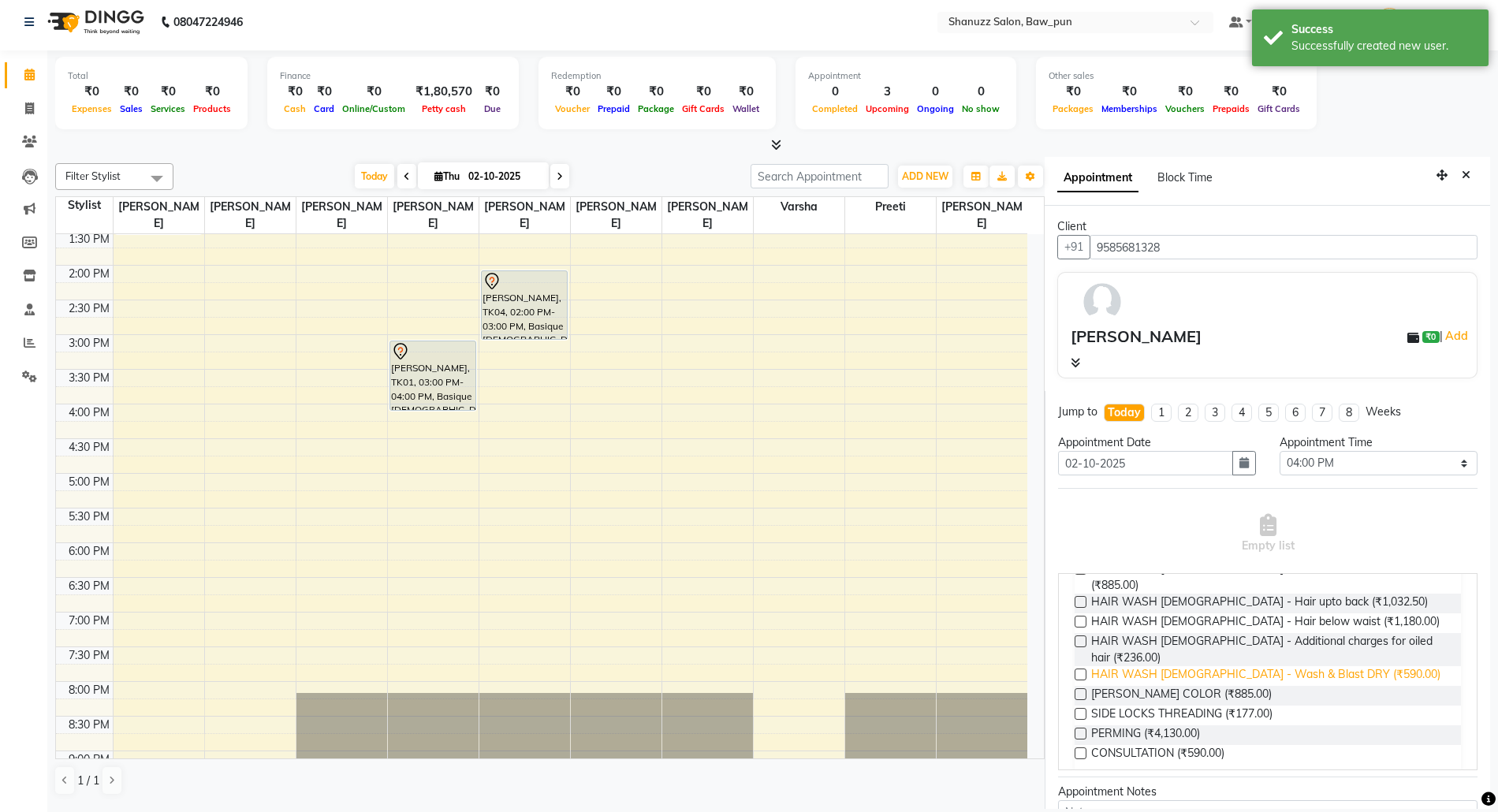
scroll to position [316, 0]
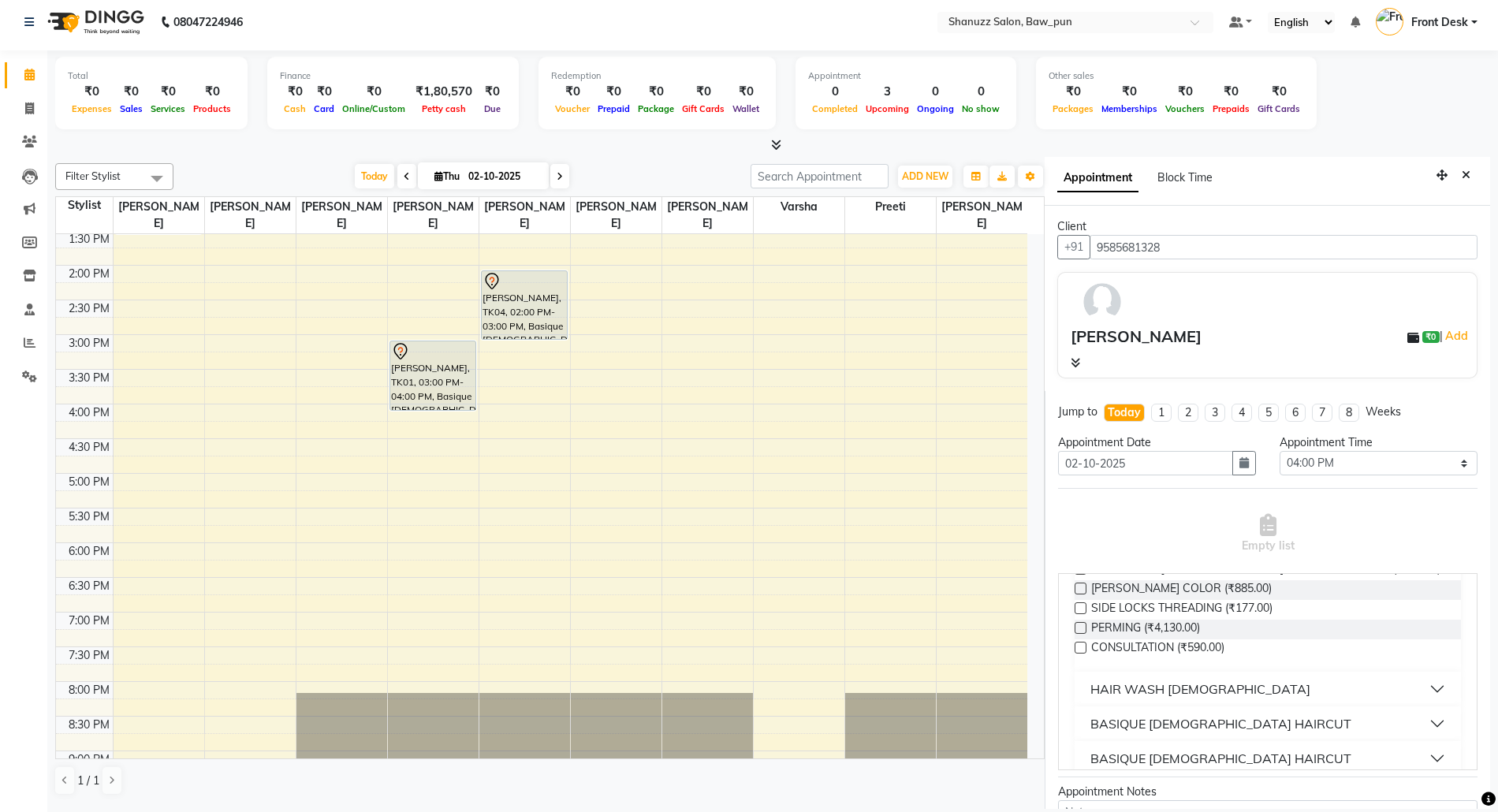
click at [1190, 714] on div "BASIQUE [DEMOGRAPHIC_DATA] HAIRCUT" at bounding box center [1221, 724] width 261 height 19
click at [1300, 754] on span "Basique [DEMOGRAPHIC_DATA] Haircut - By Senior Stylist (₹1,121.00)" at bounding box center [1270, 770] width 358 height 33
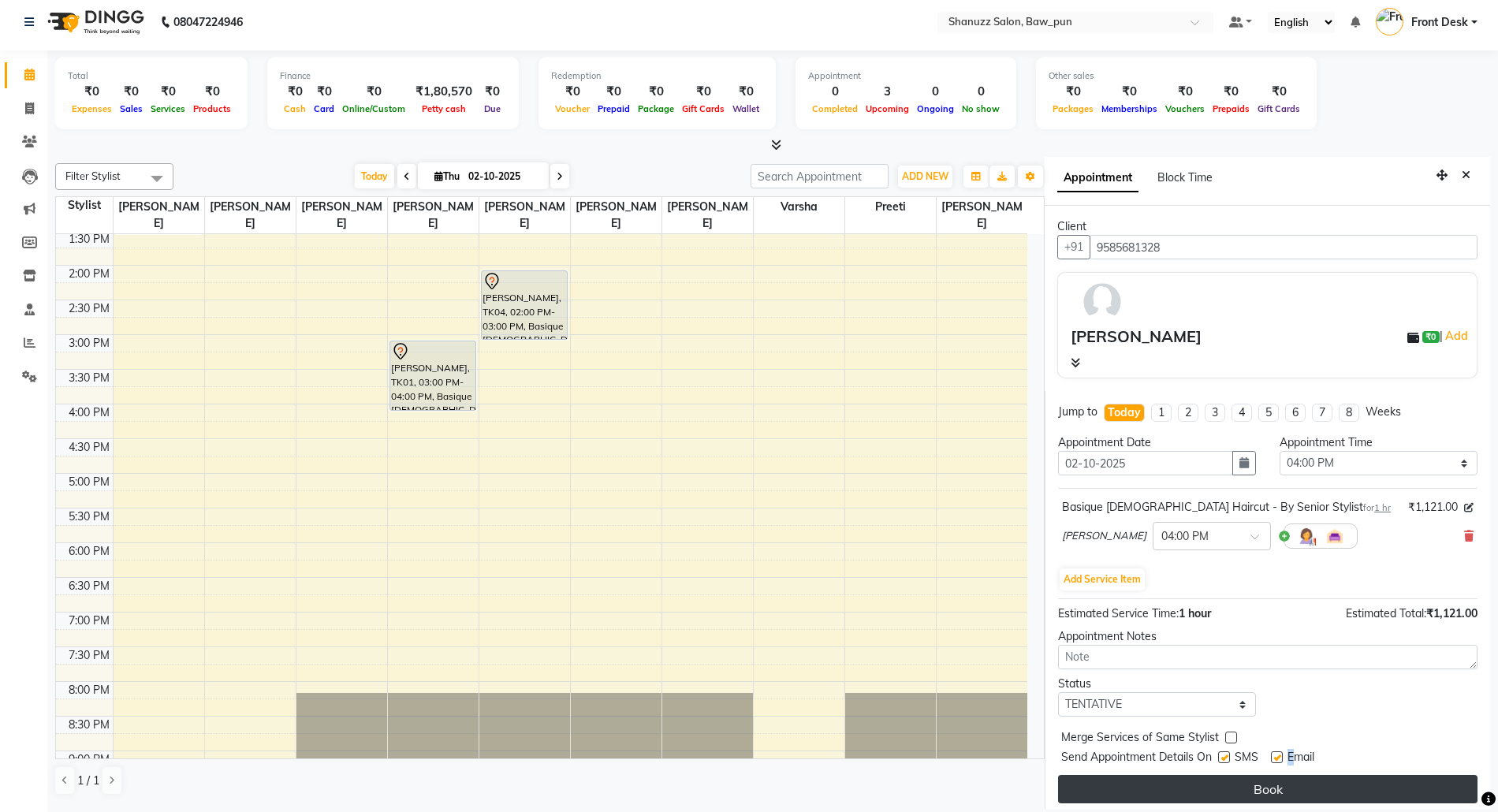
drag, startPoint x: 1282, startPoint y: 761, endPoint x: 1323, endPoint y: 780, distance: 45.2
click at [1303, 768] on div "Email" at bounding box center [1298, 758] width 56 height 20
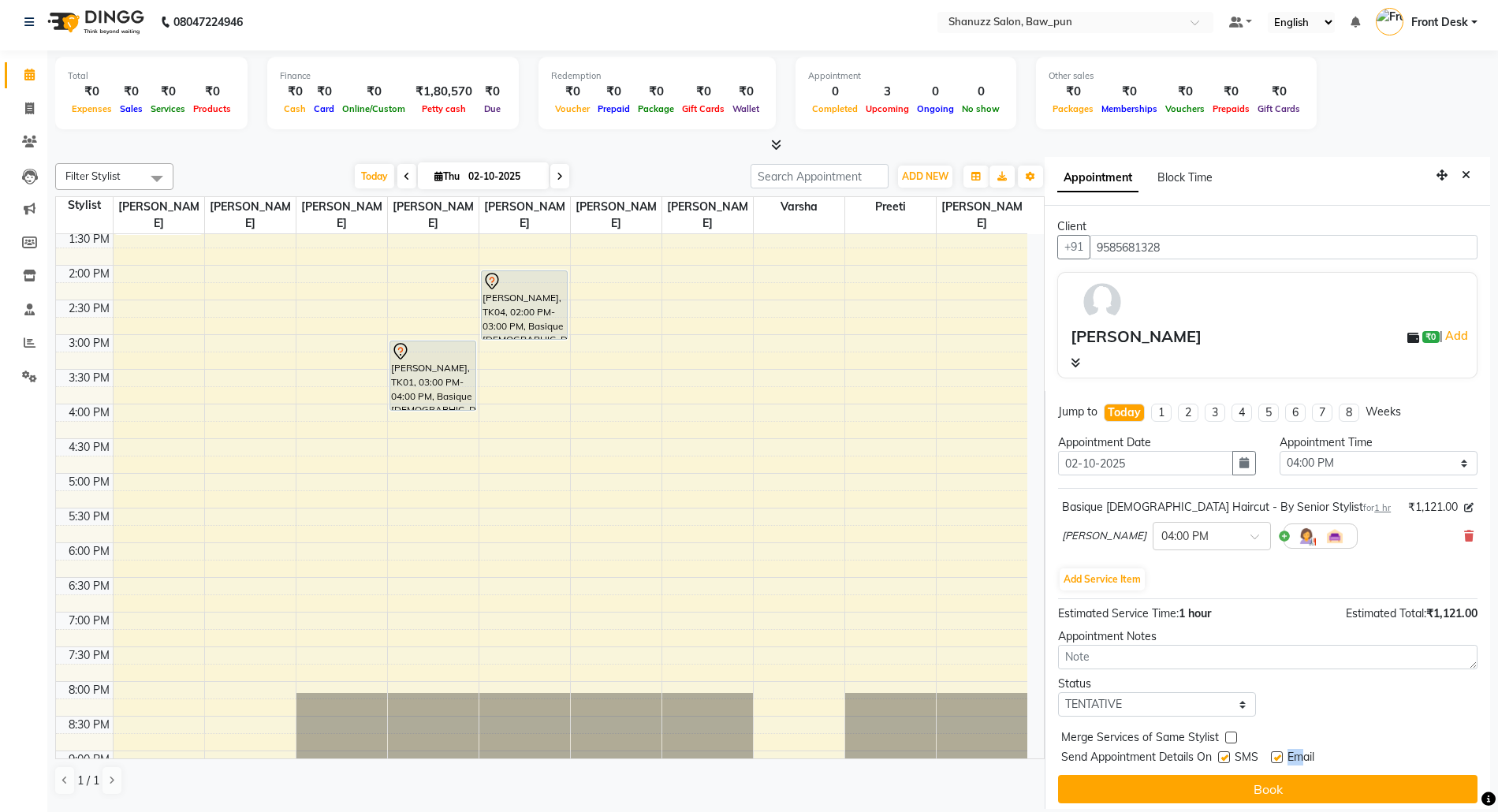
click at [1278, 761] on label at bounding box center [1277, 757] width 12 height 12
click at [1278, 761] on input "checkbox" at bounding box center [1276, 759] width 10 height 10
checkbox input "false"
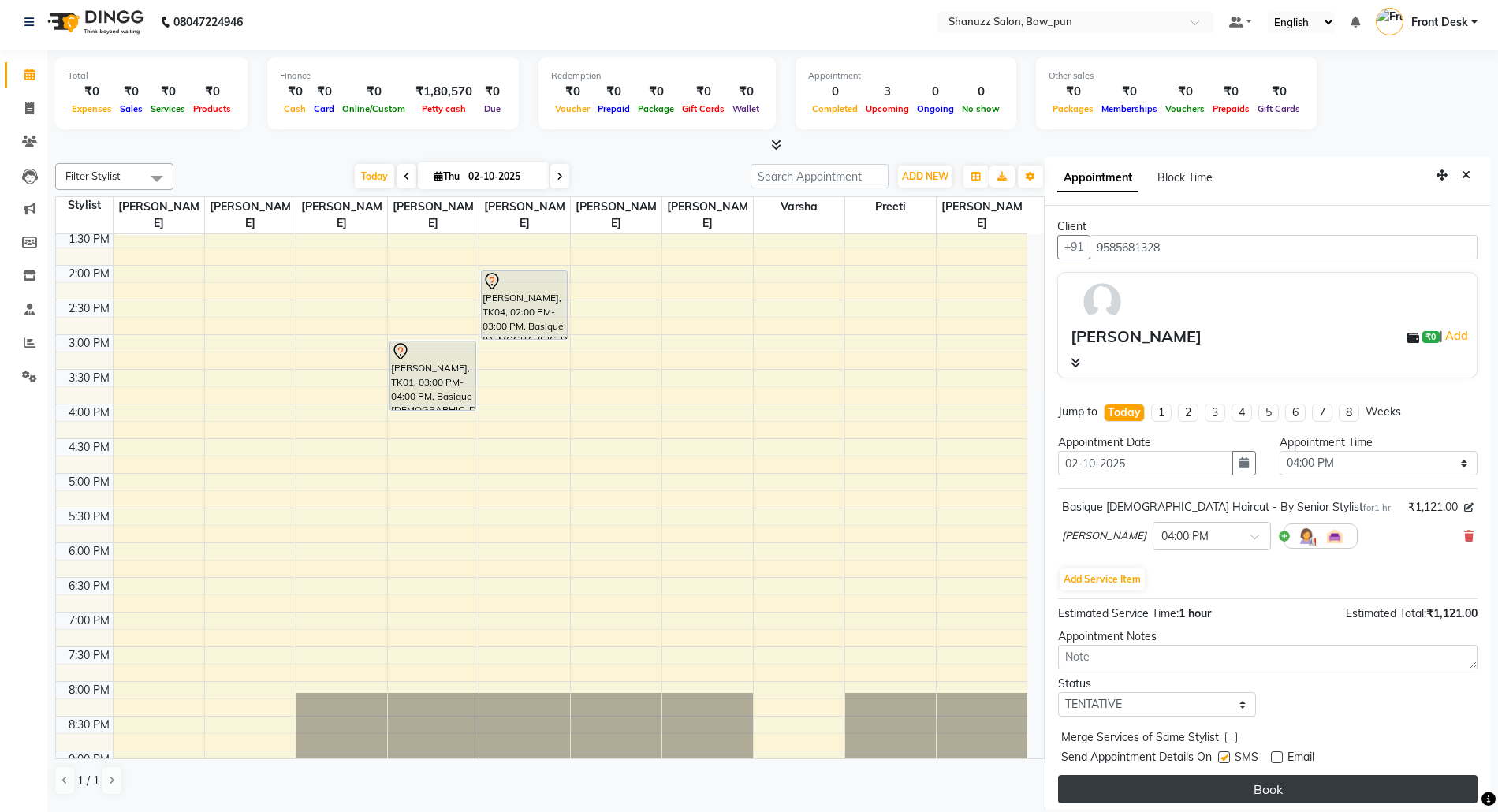
click at [1266, 790] on button "Book" at bounding box center [1267, 789] width 419 height 28
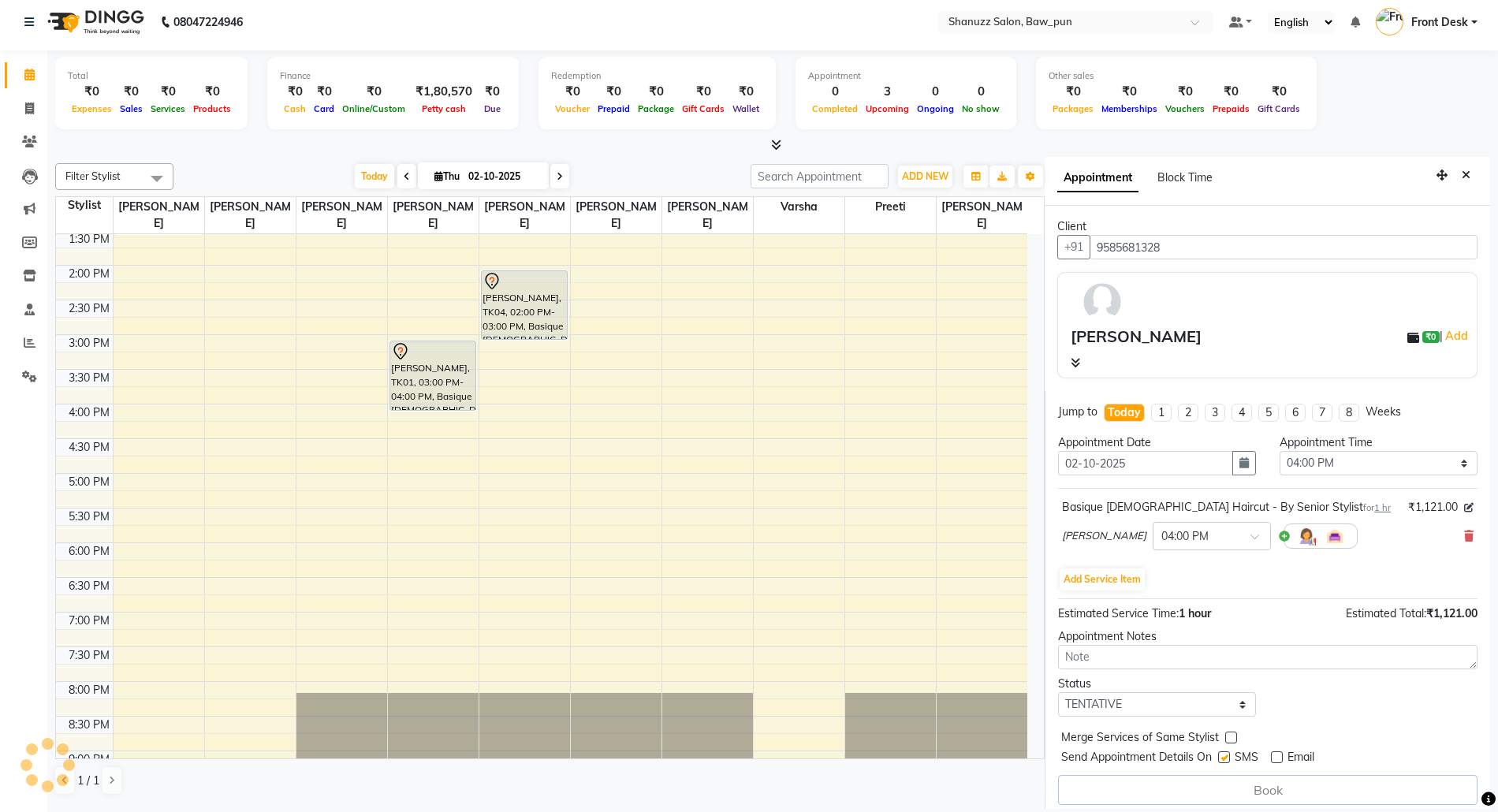
select select "91997"
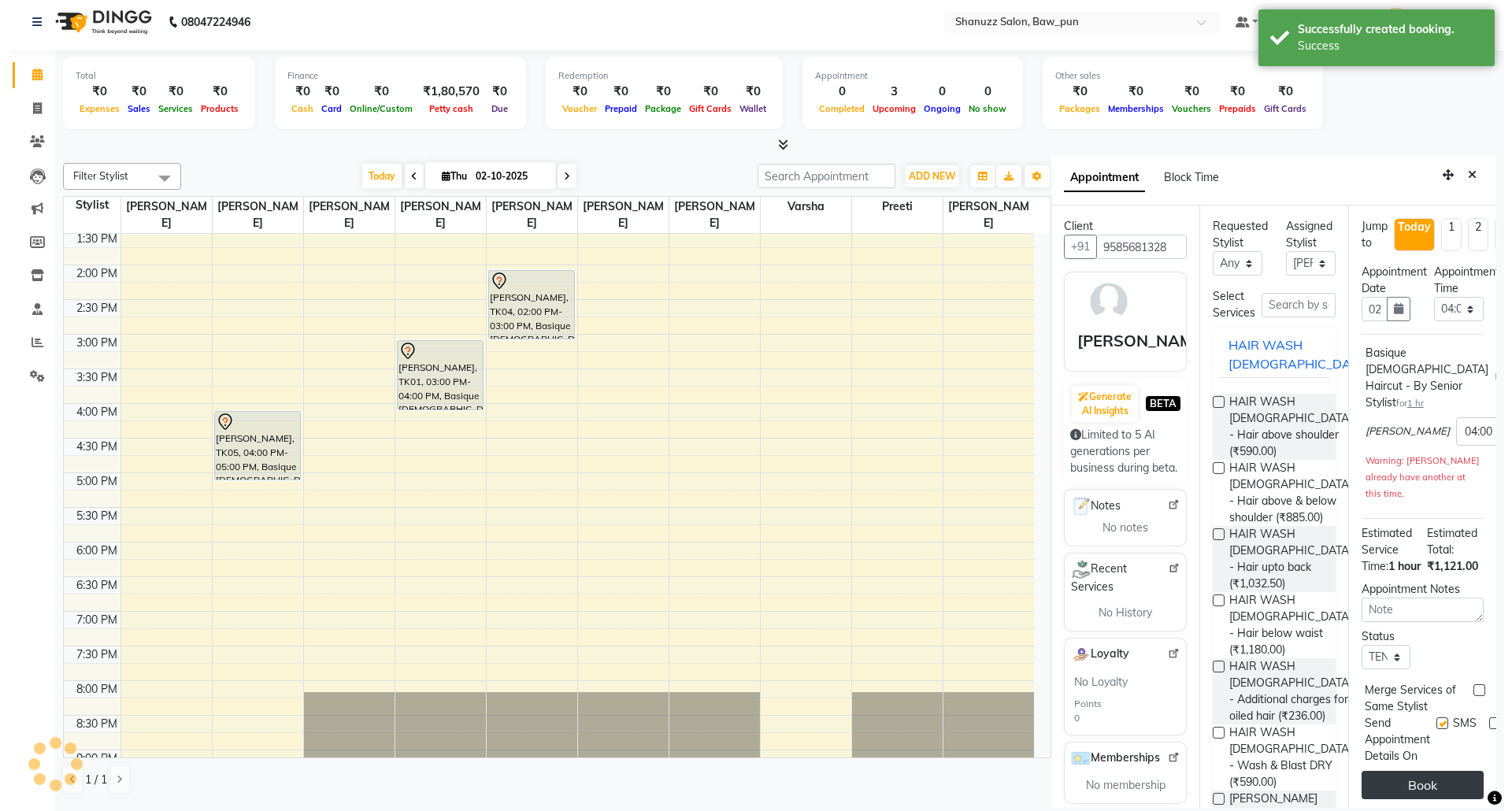
scroll to position [0, 0]
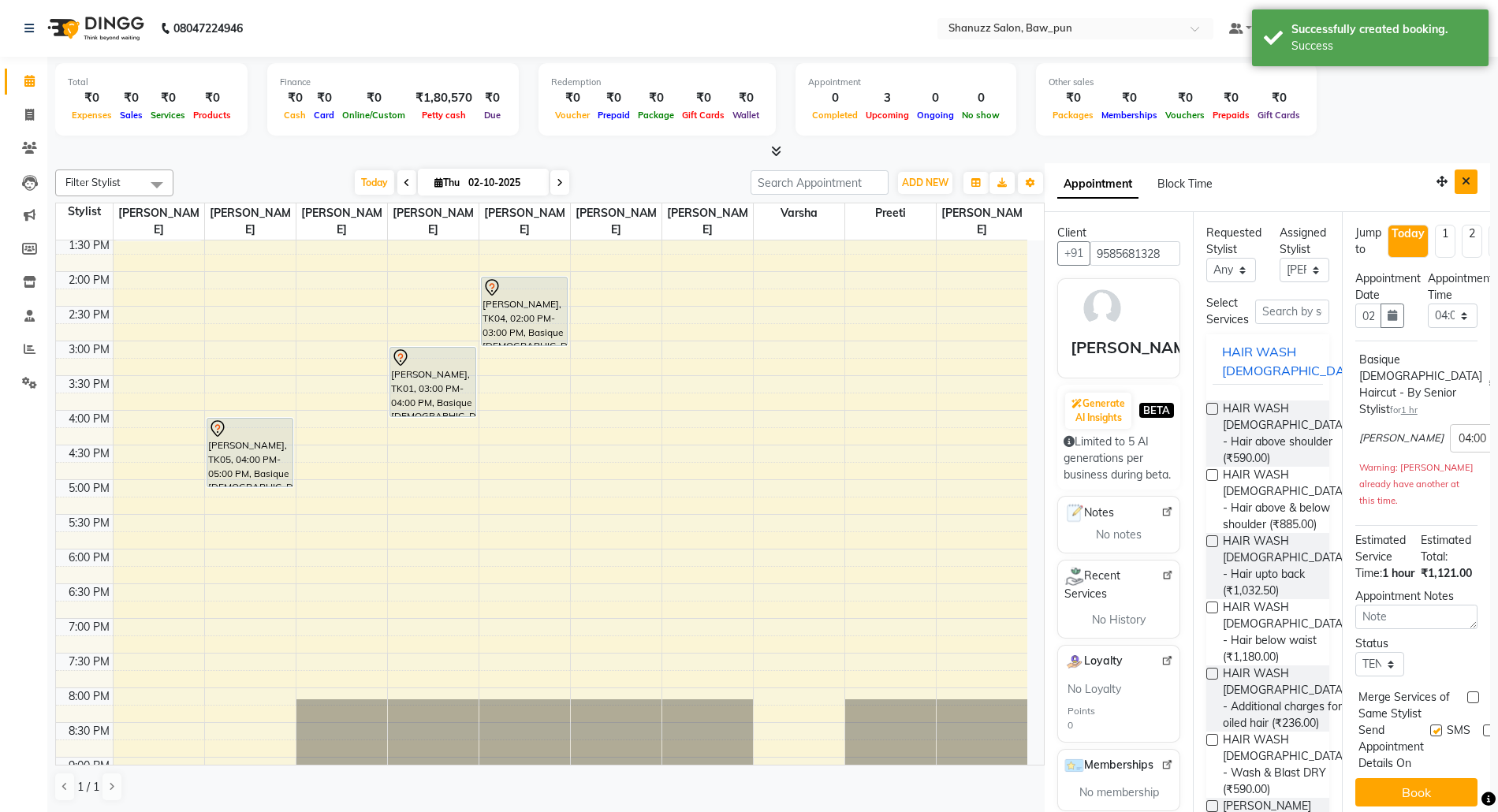
click at [1462, 178] on icon "Close" at bounding box center [1466, 181] width 9 height 11
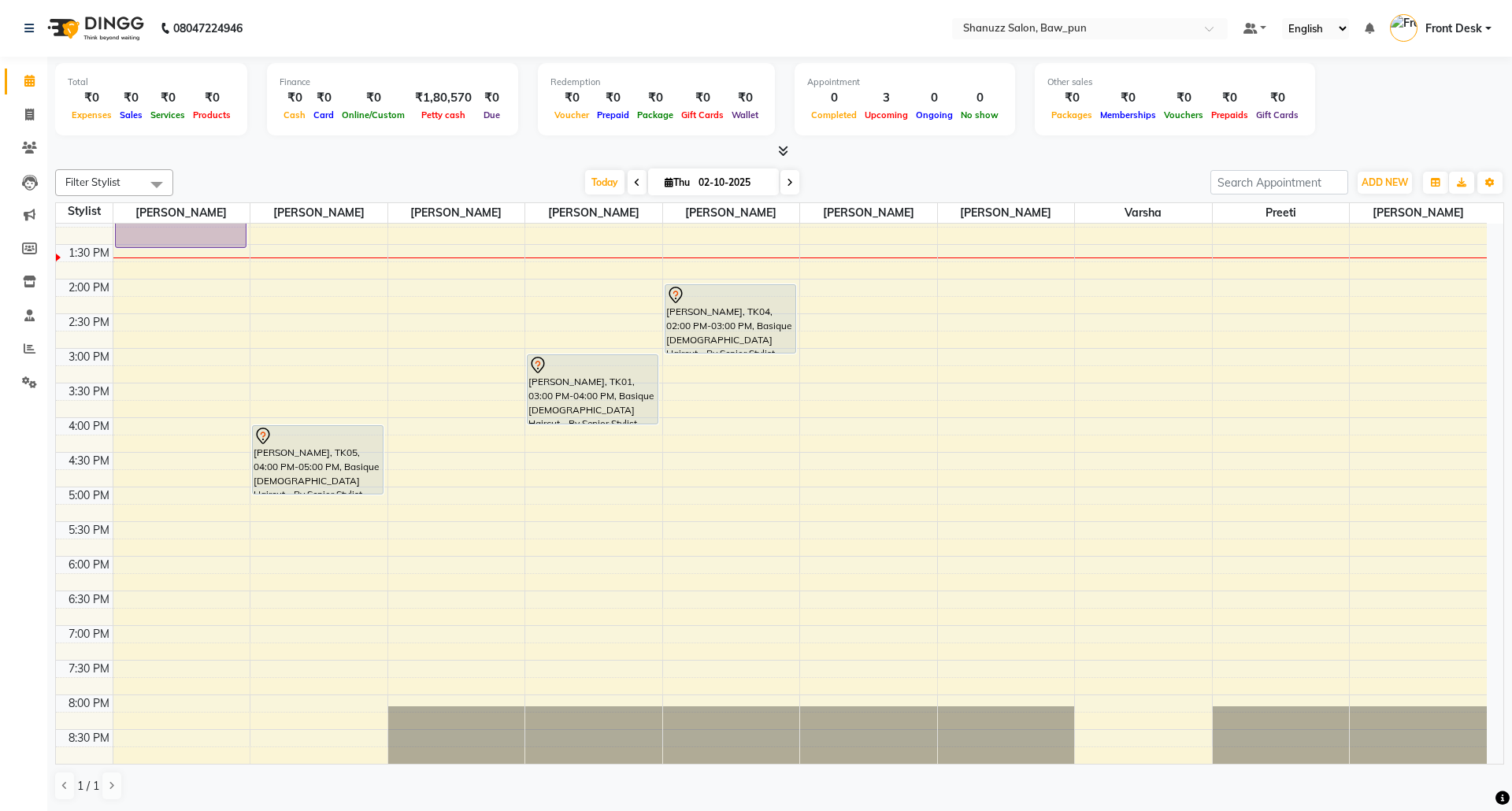
scroll to position [104, 0]
